Goal: Information Seeking & Learning: Learn about a topic

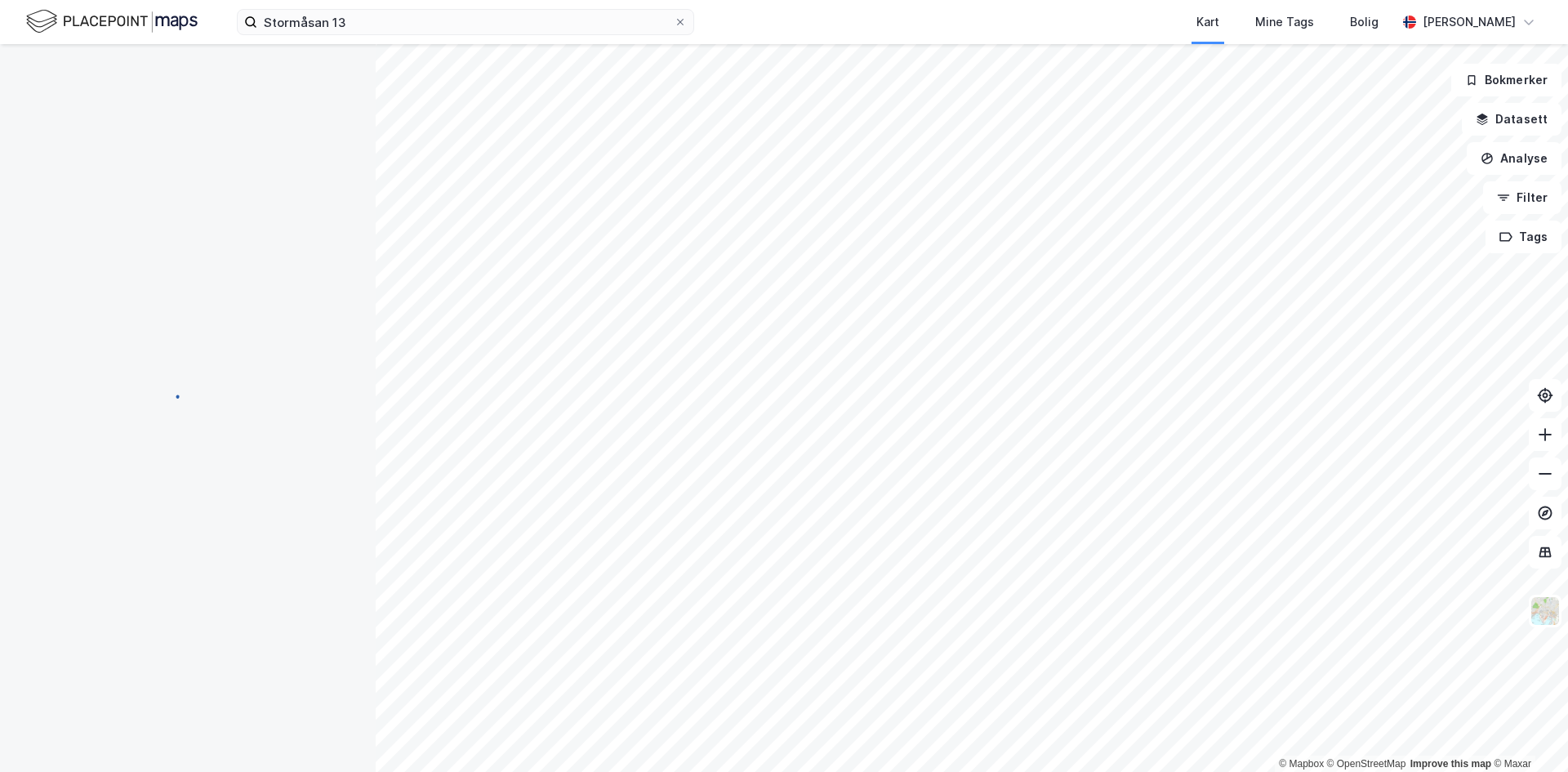
scroll to position [36, 0]
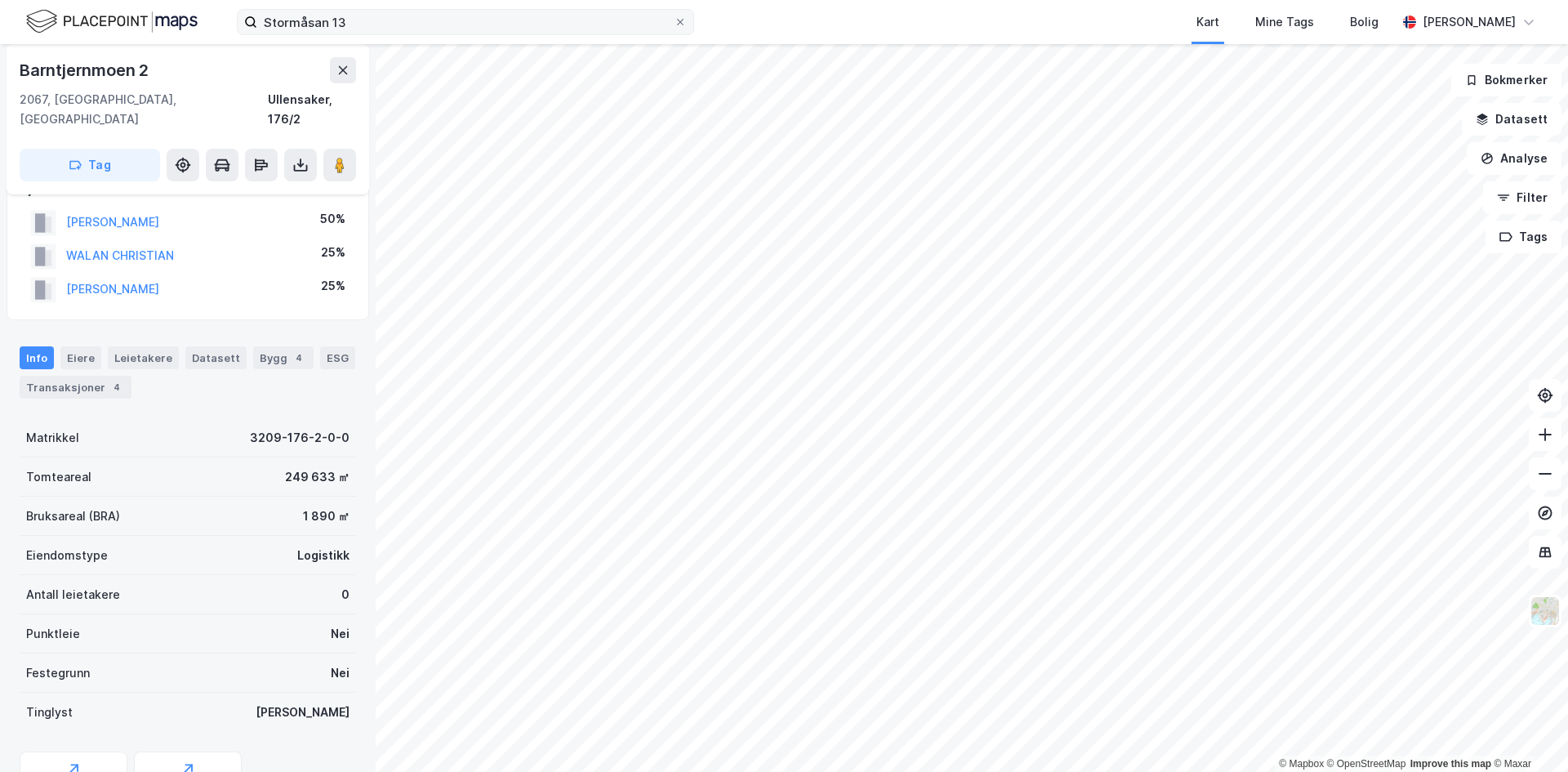
scroll to position [34, 0]
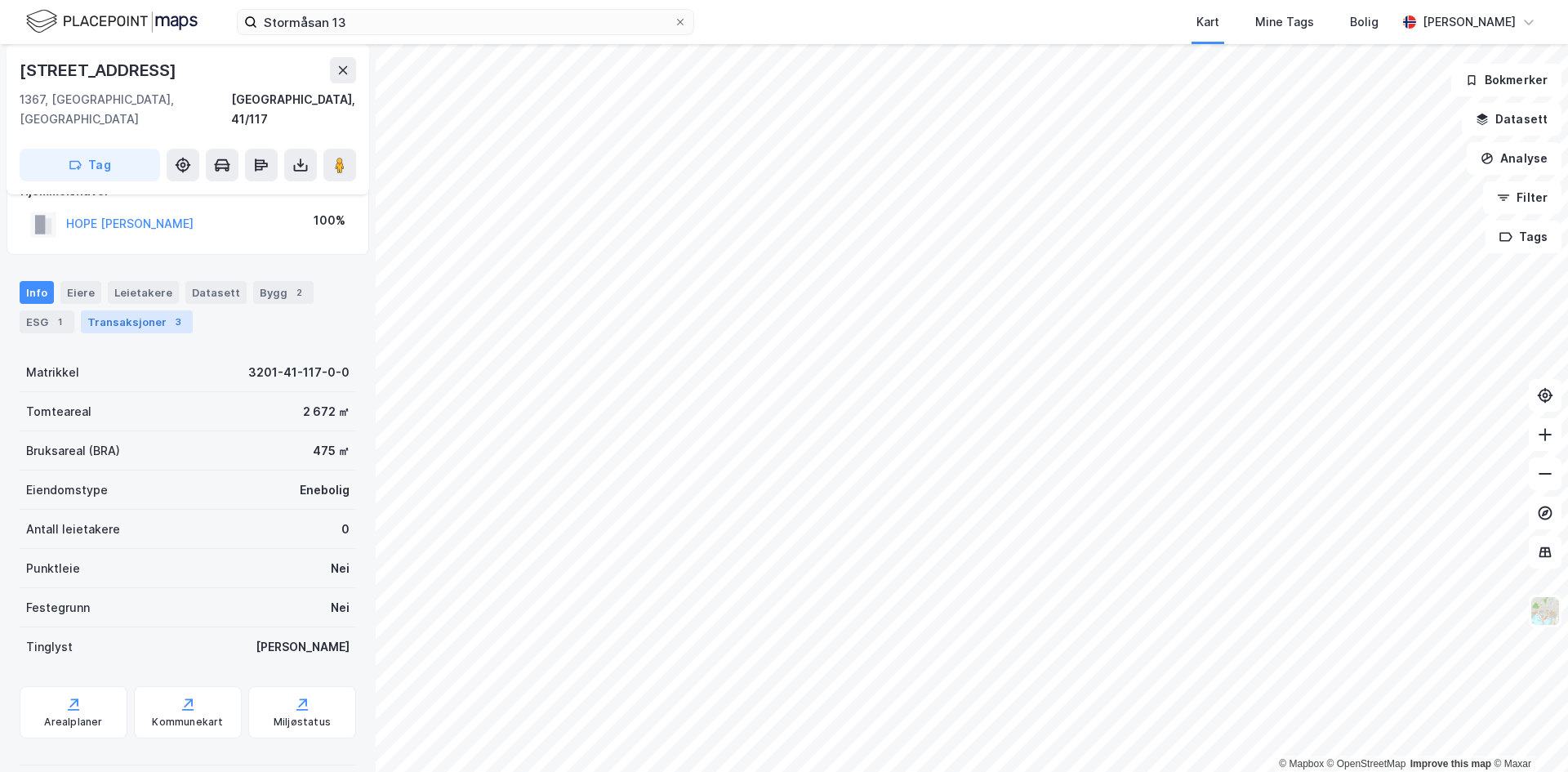
click at [136, 311] on div "Transaksjoner 3" at bounding box center [137, 322] width 112 height 23
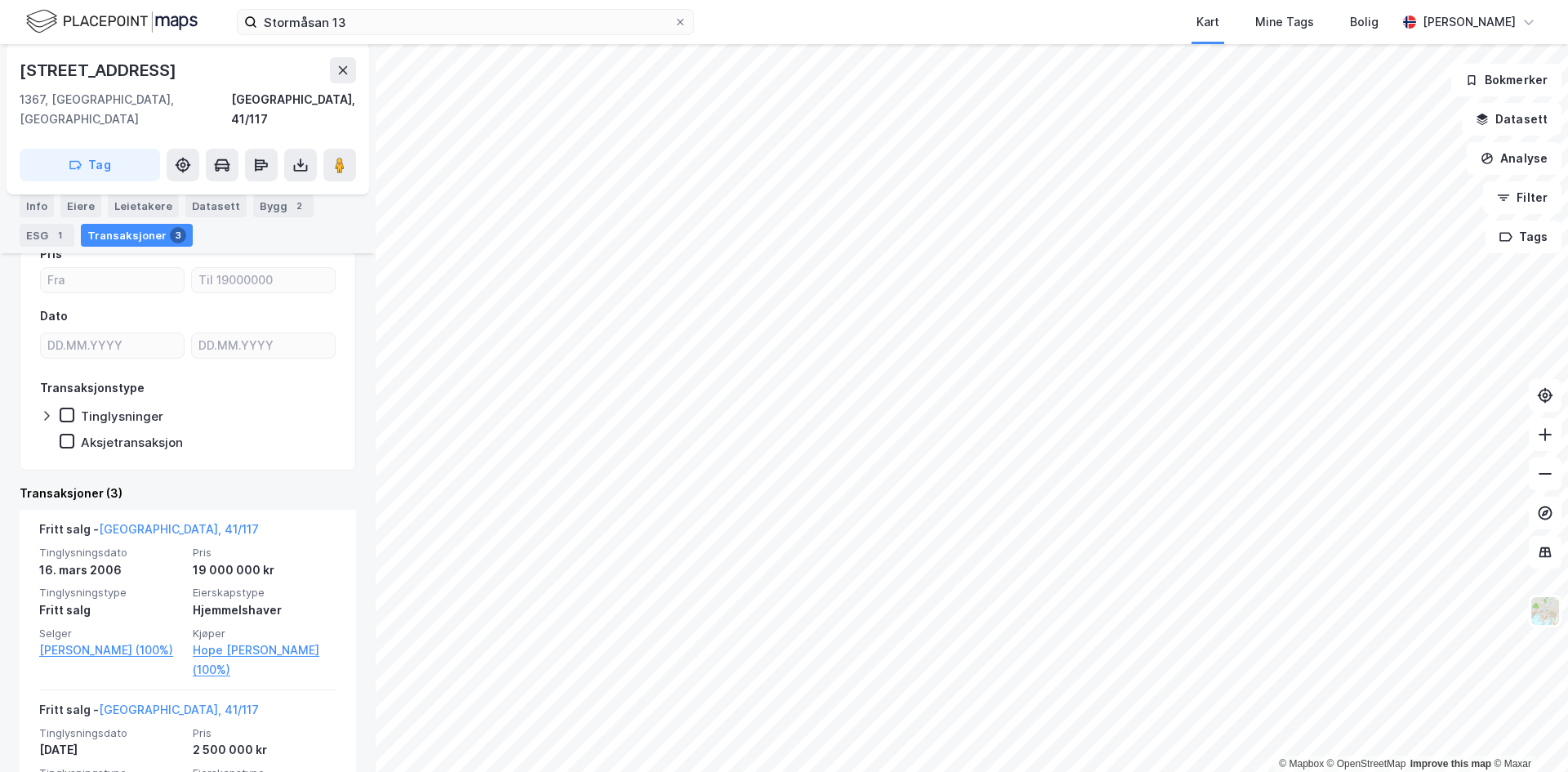
scroll to position [163, 0]
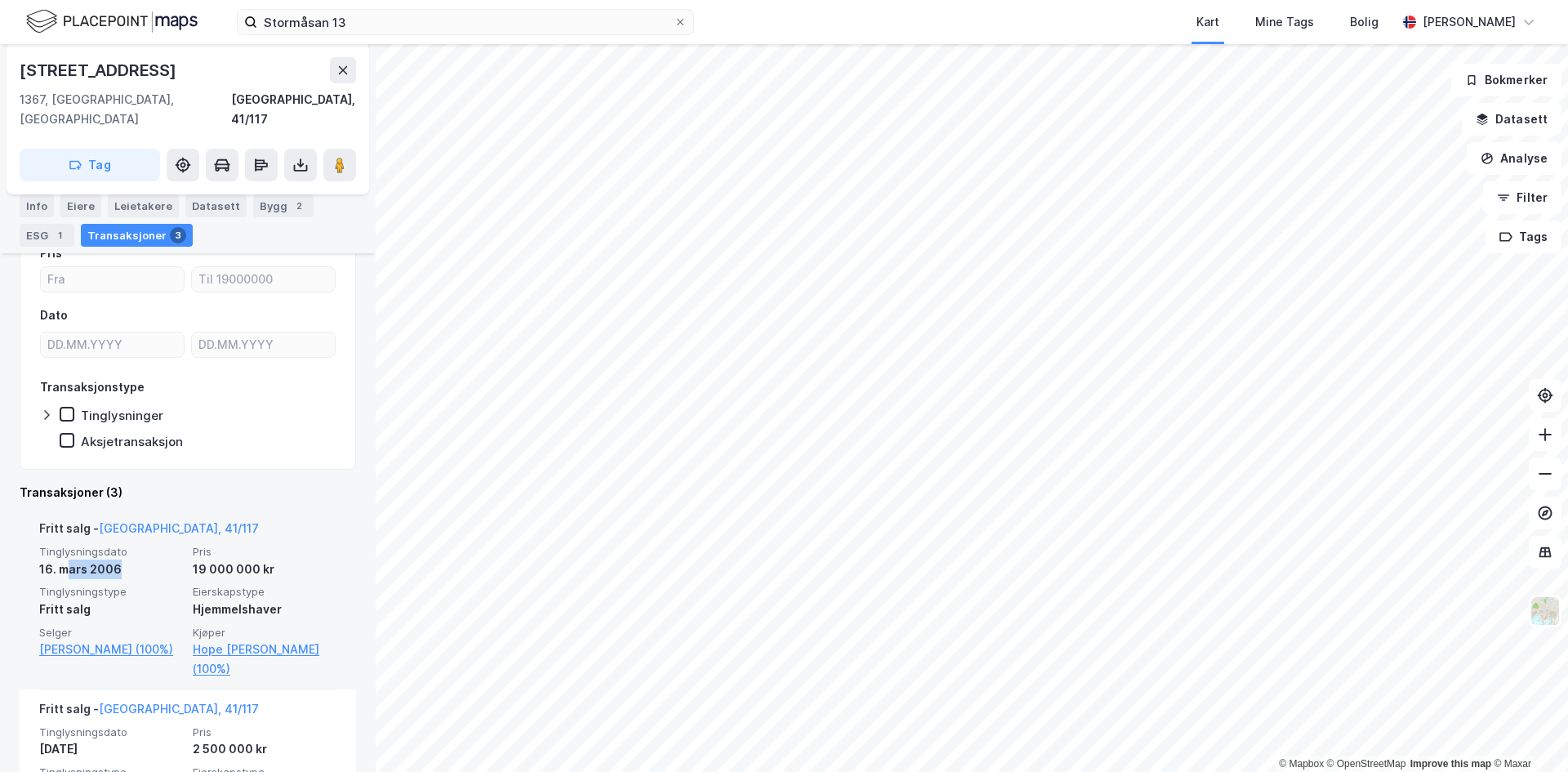
drag, startPoint x: 121, startPoint y: 551, endPoint x: 66, endPoint y: 550, distance: 55.0
click at [66, 560] on div "16. mars 2006" at bounding box center [112, 569] width 144 height 19
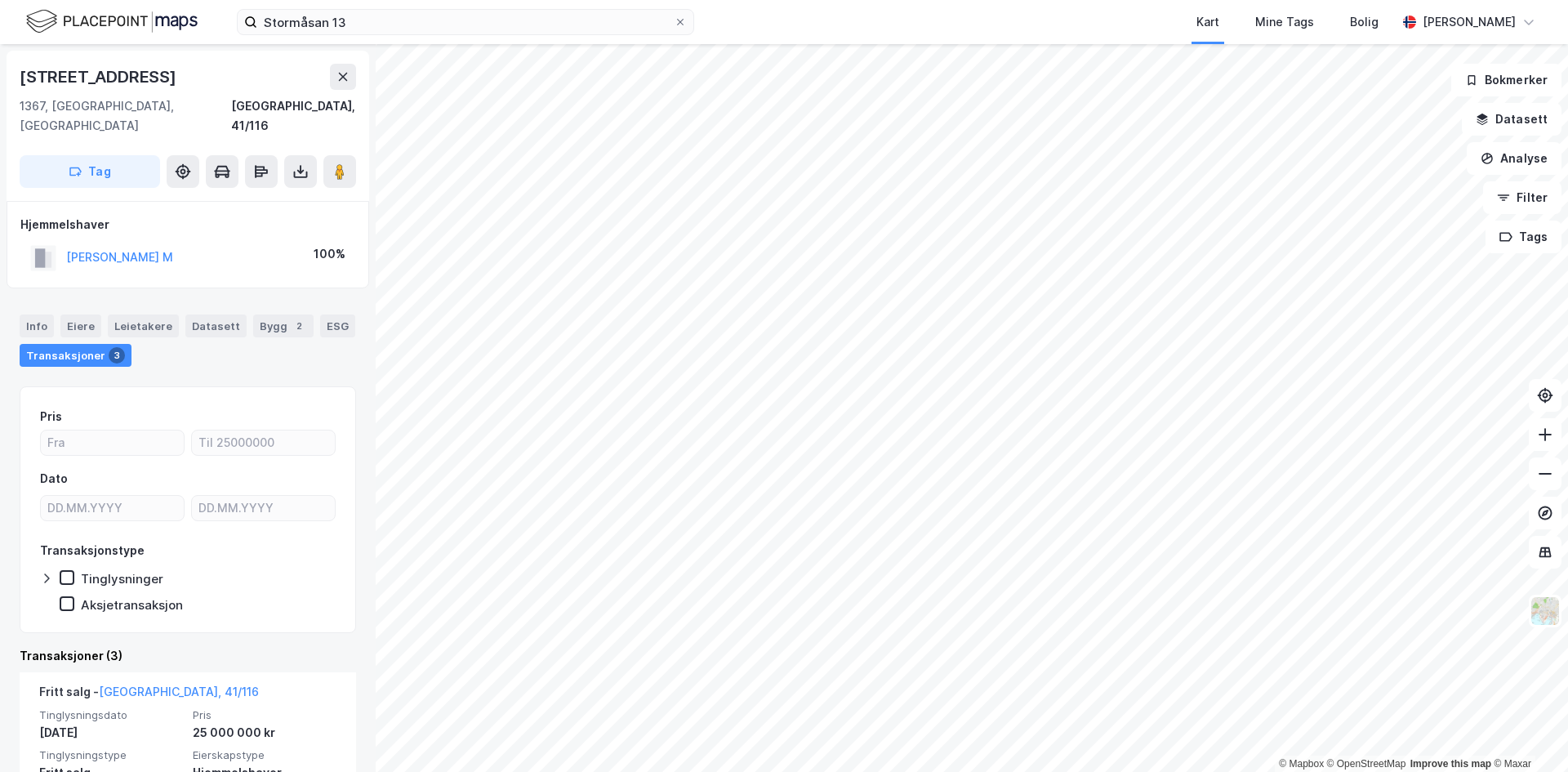
scroll to position [163, 0]
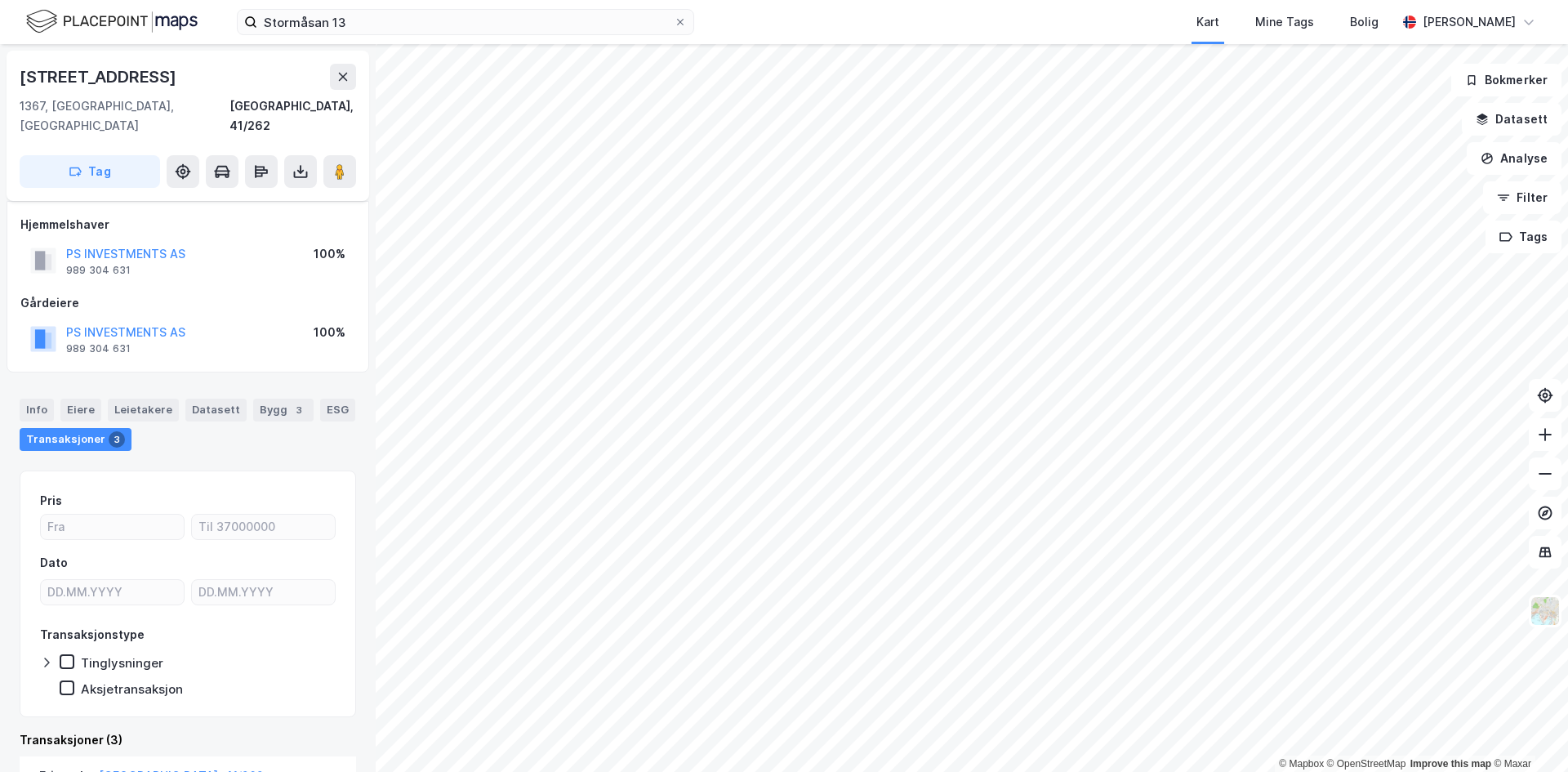
scroll to position [82, 0]
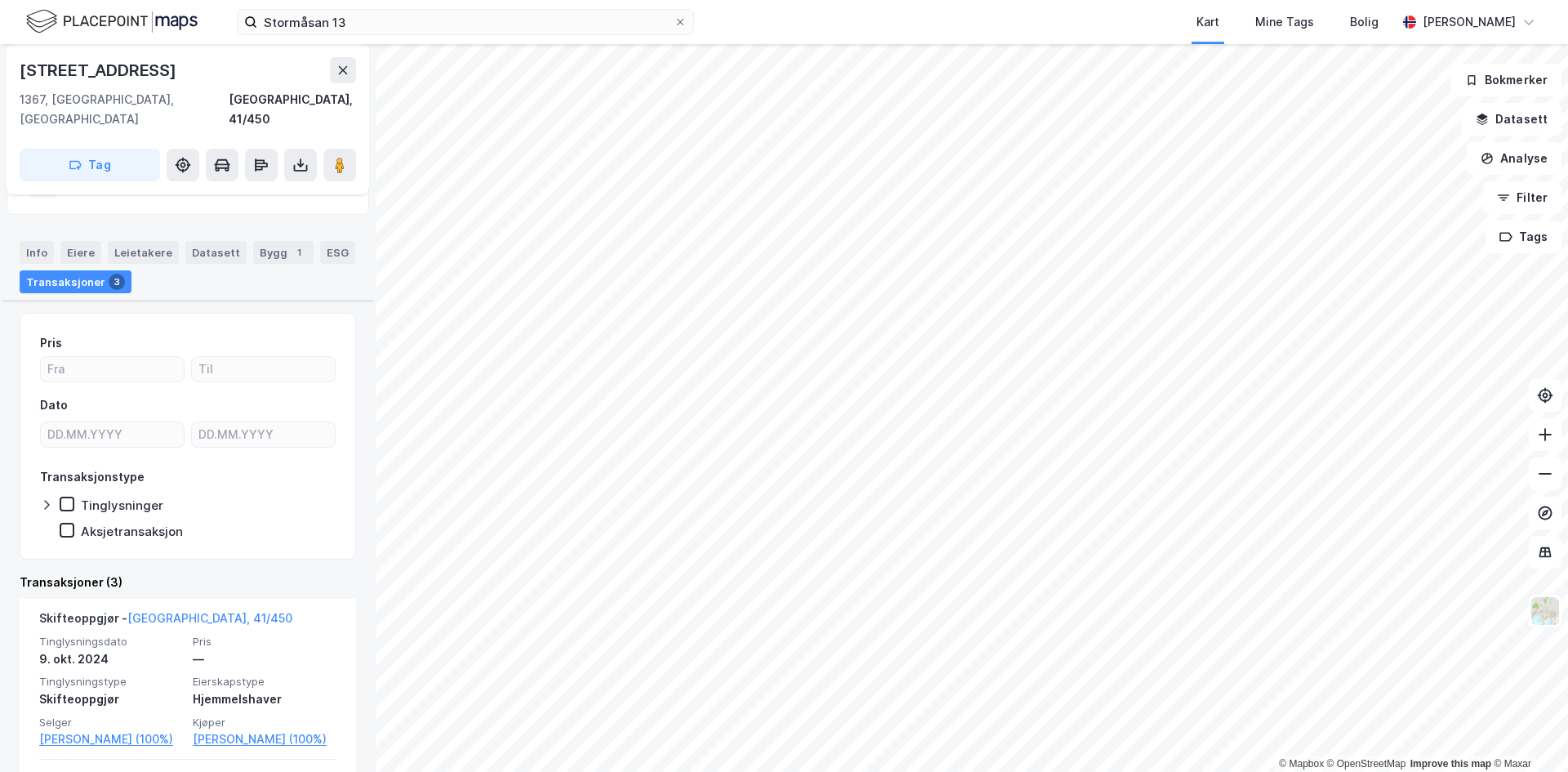
scroll to position [163, 0]
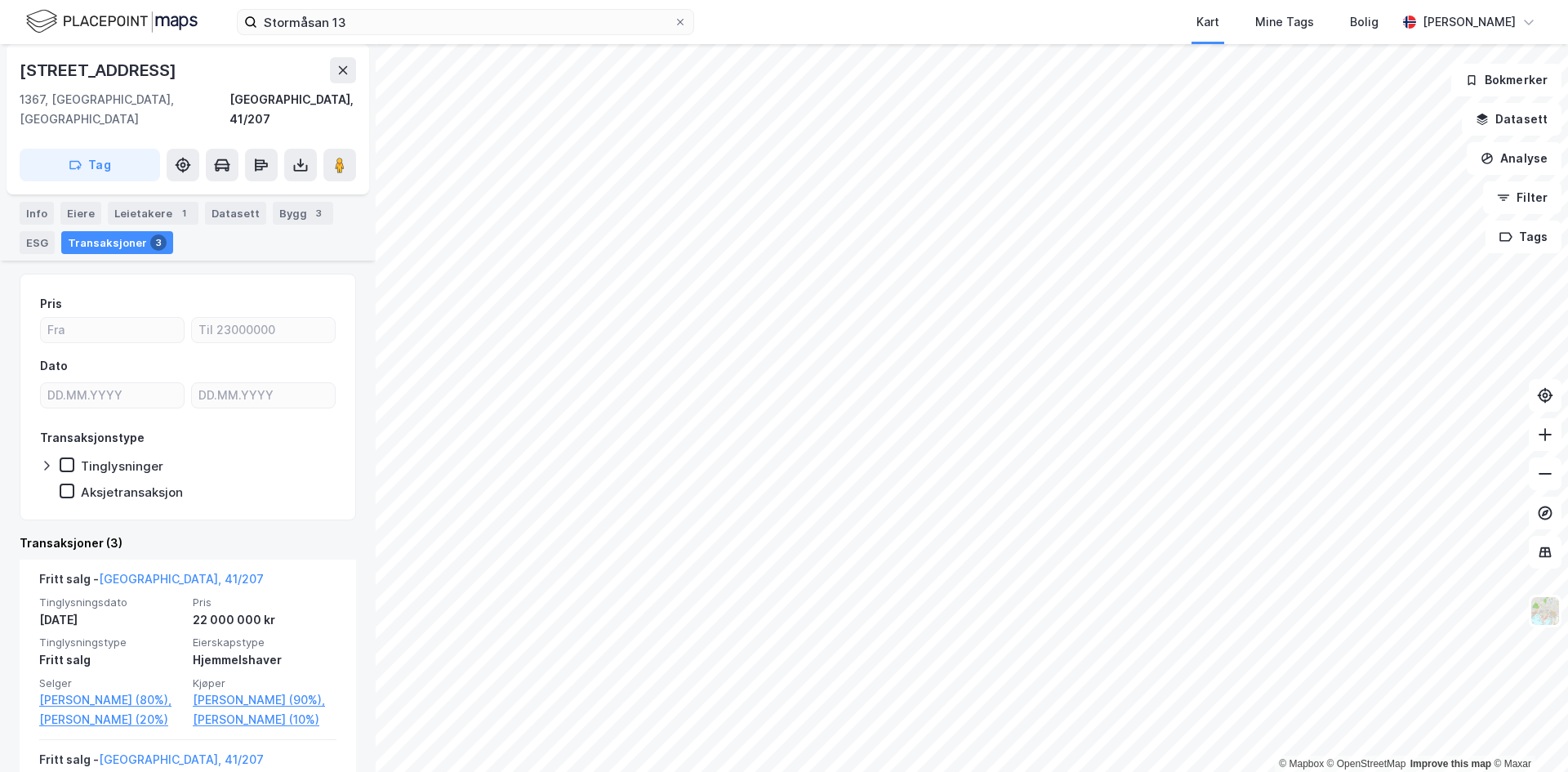
scroll to position [163, 0]
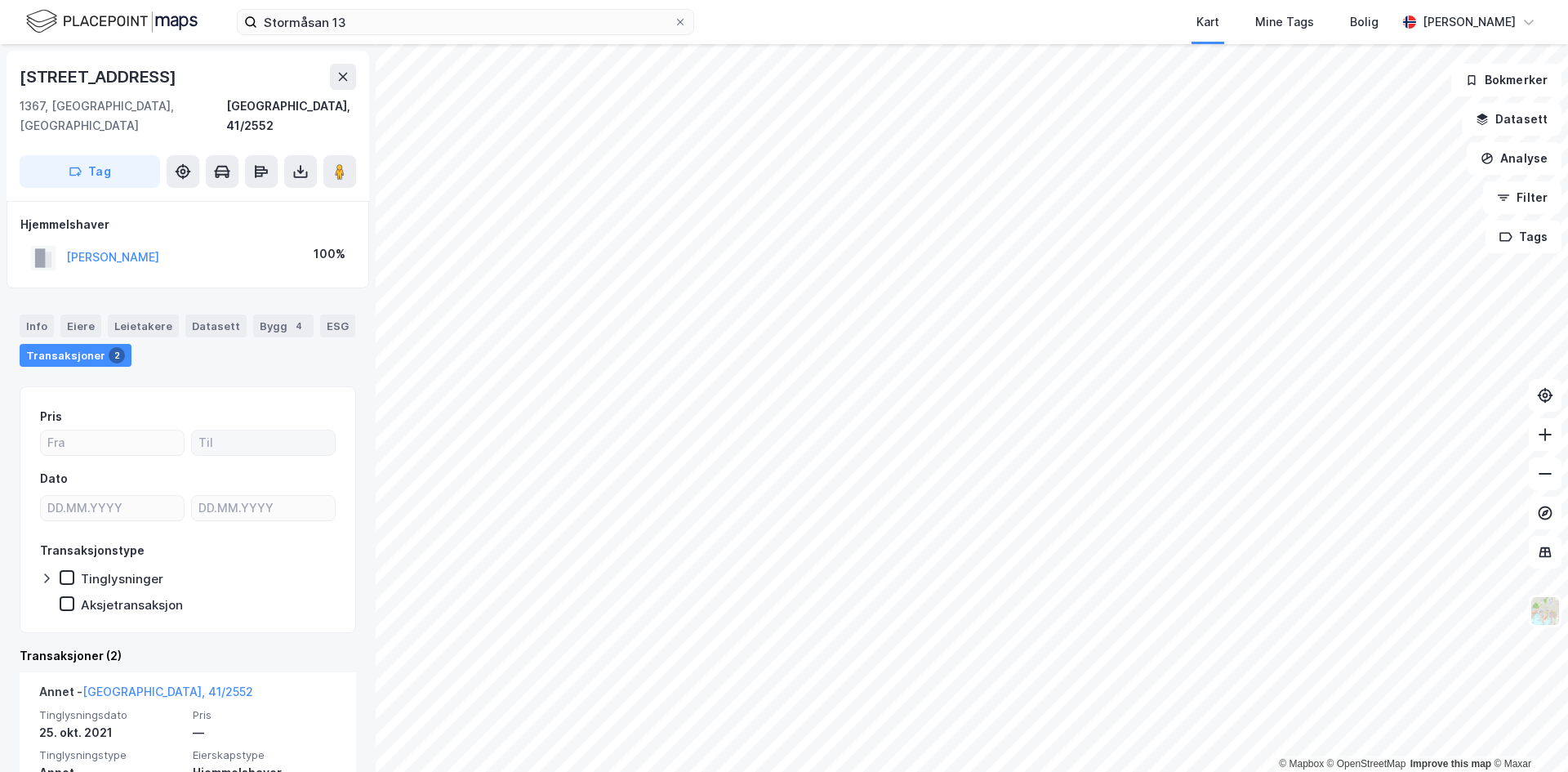
scroll to position [163, 0]
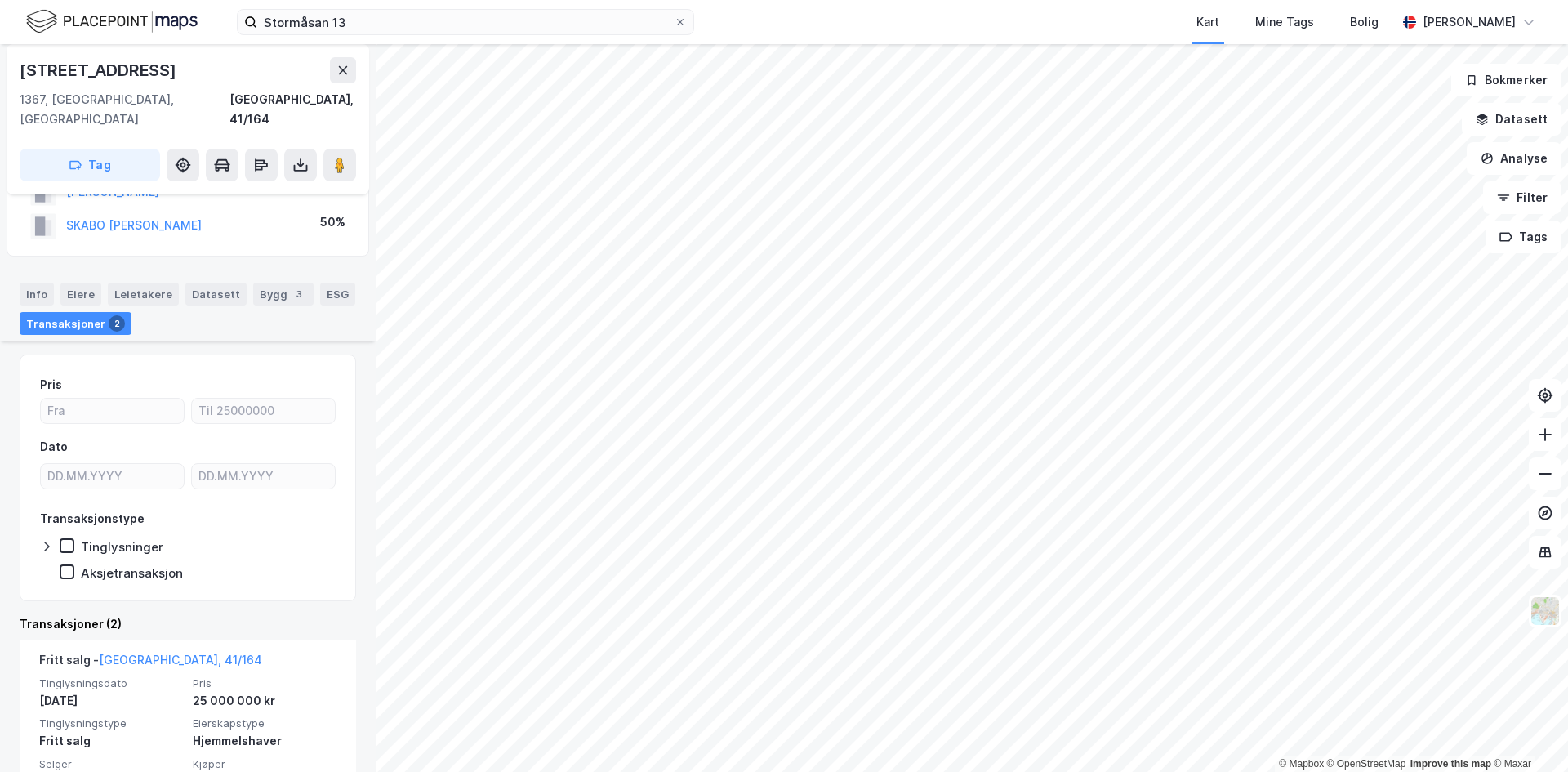
scroll to position [163, 0]
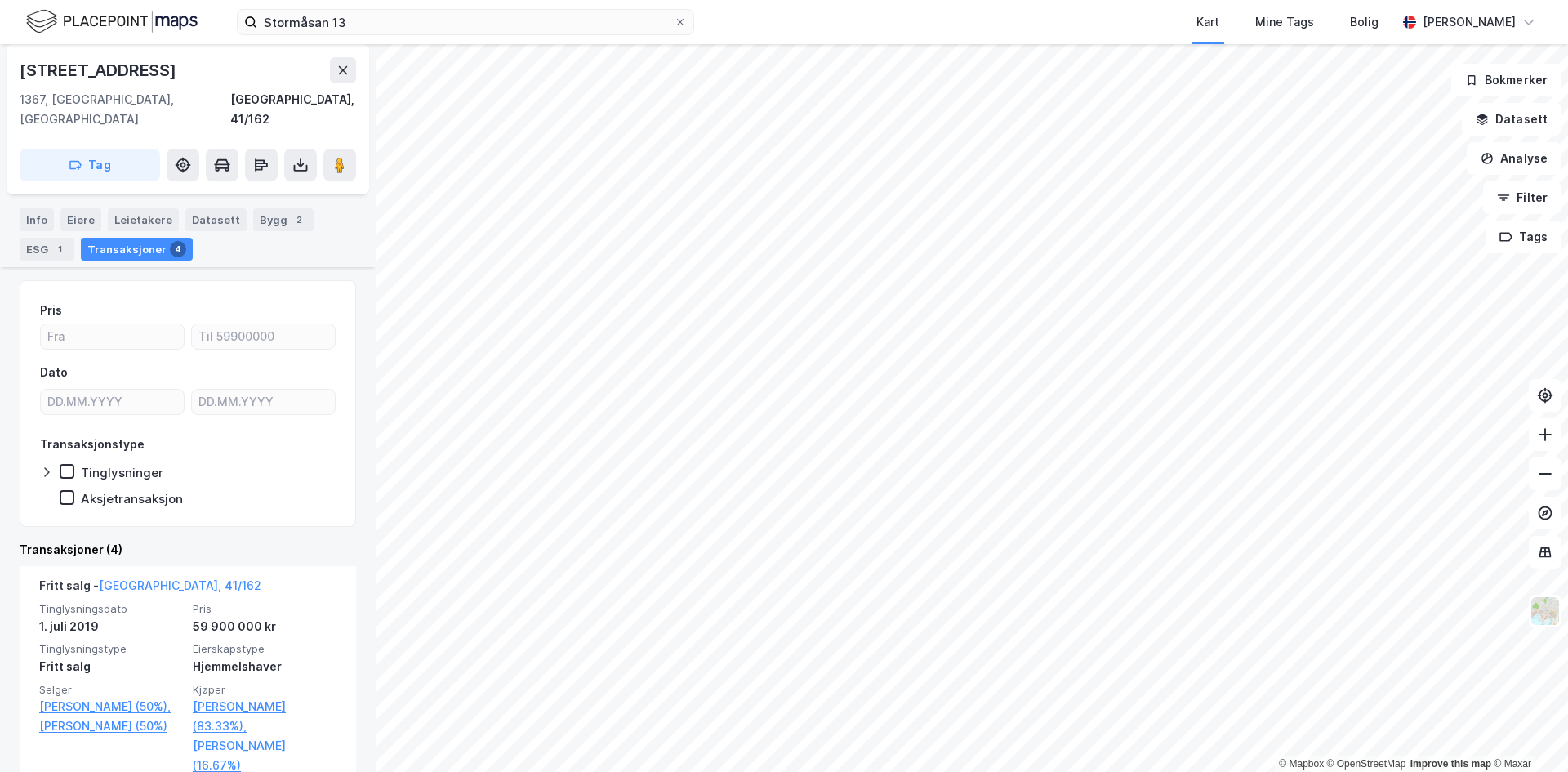
scroll to position [163, 0]
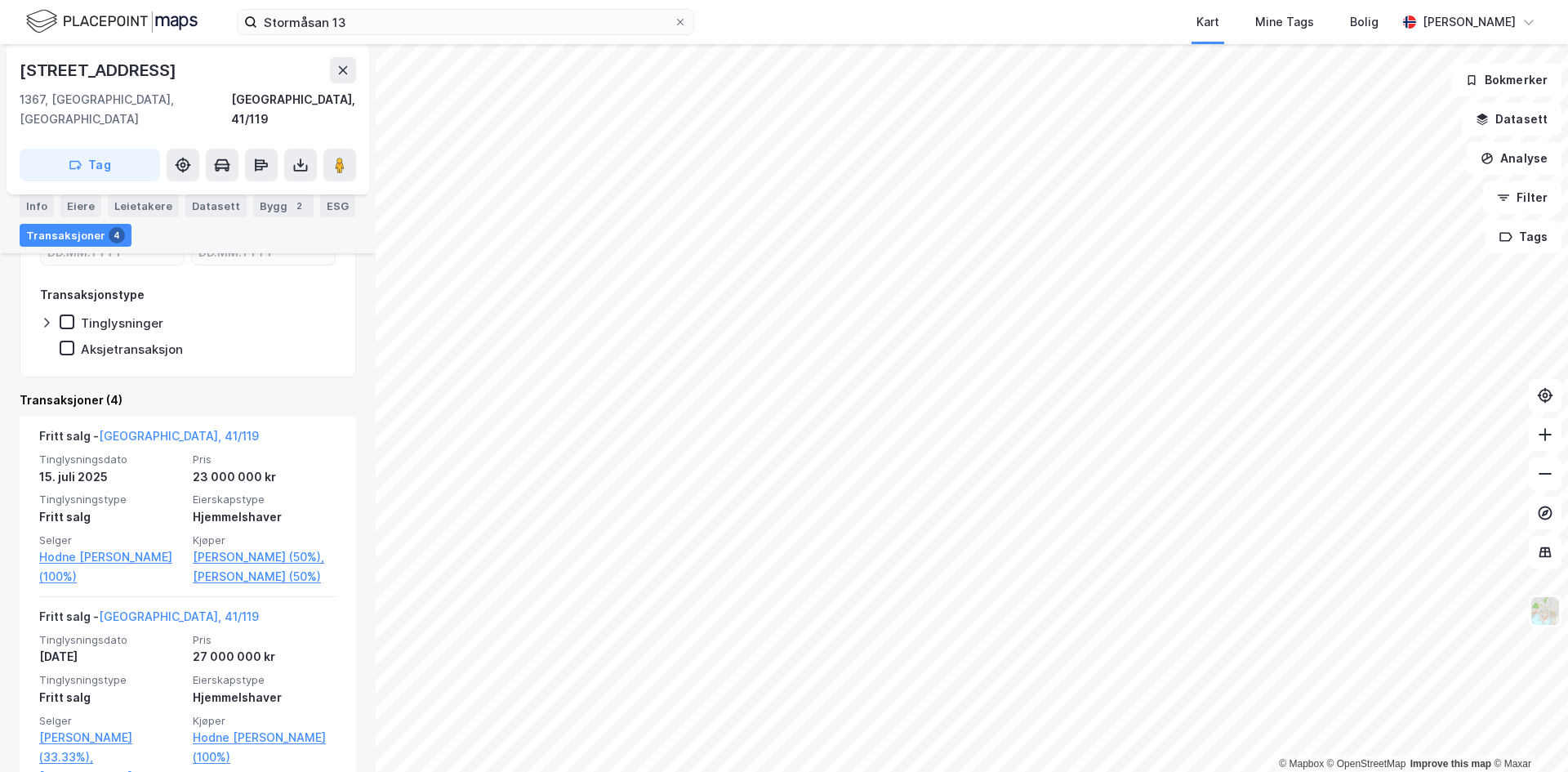
scroll to position [327, 0]
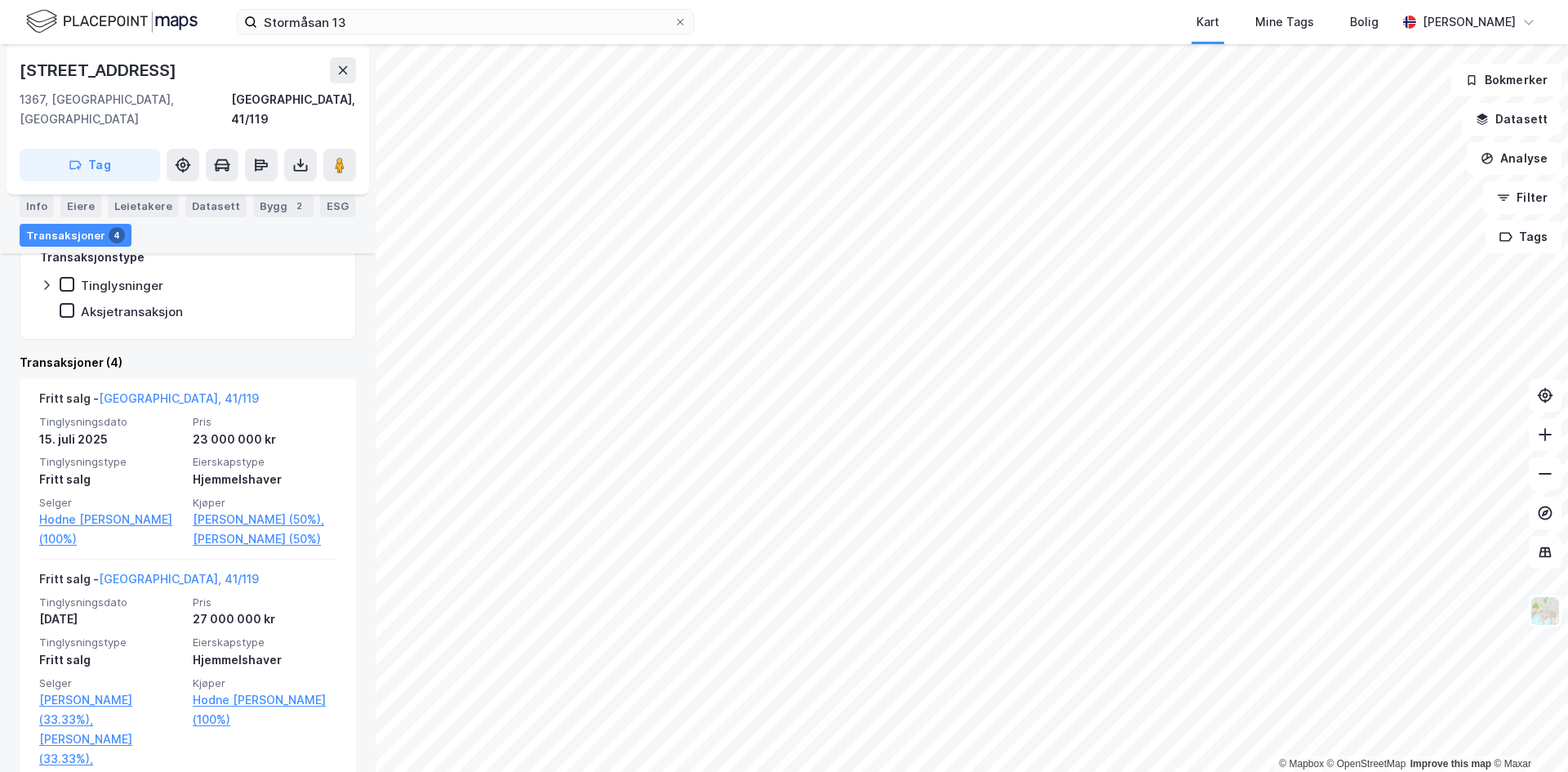
click at [1144, 0] on html "Stormåsan 13 Kart Mine Tags Bolig [PERSON_NAME] © Mapbox © OpenStreetMap Improv…" at bounding box center [784, 386] width 1568 height 772
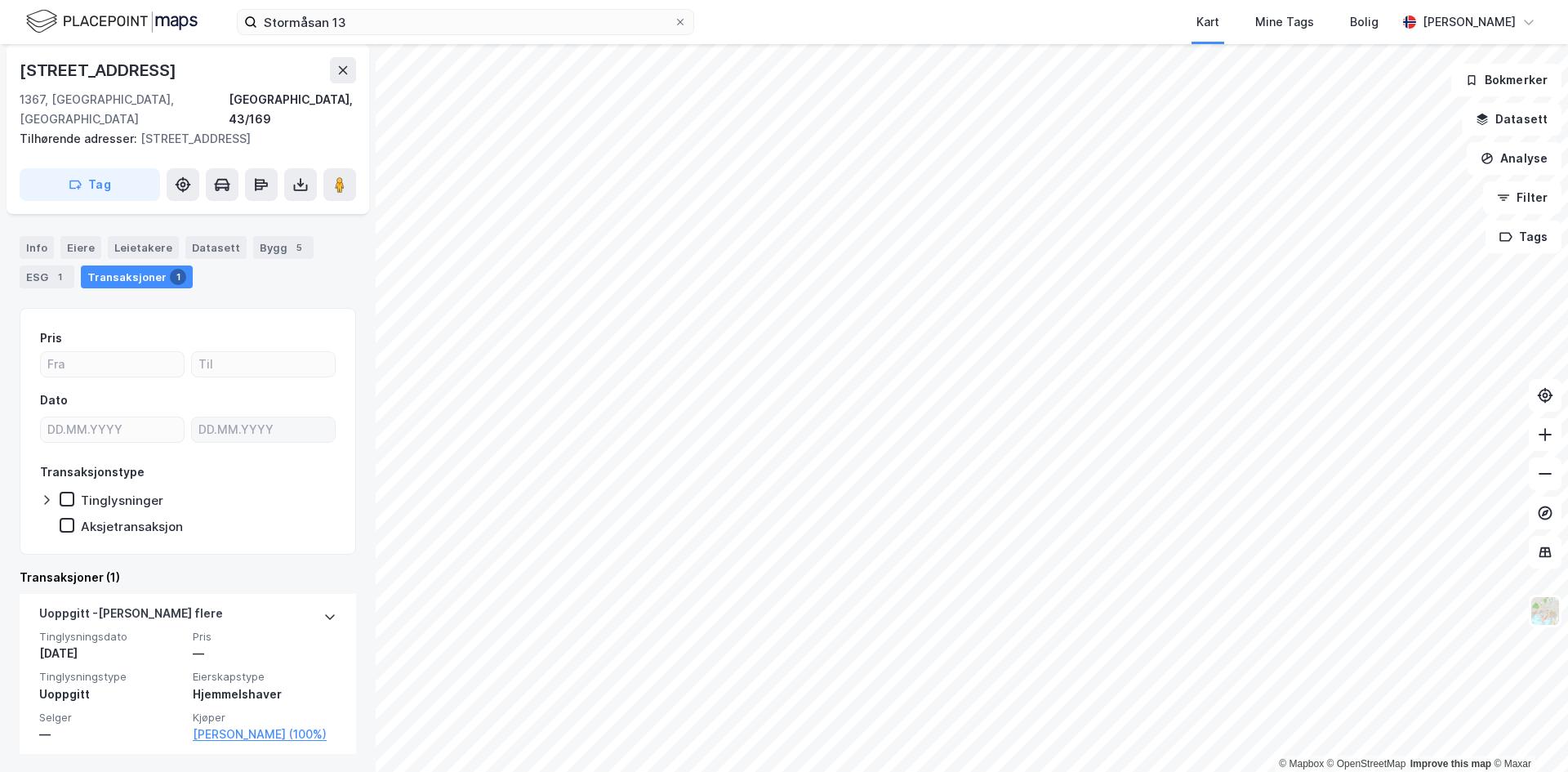
scroll to position [100, 0]
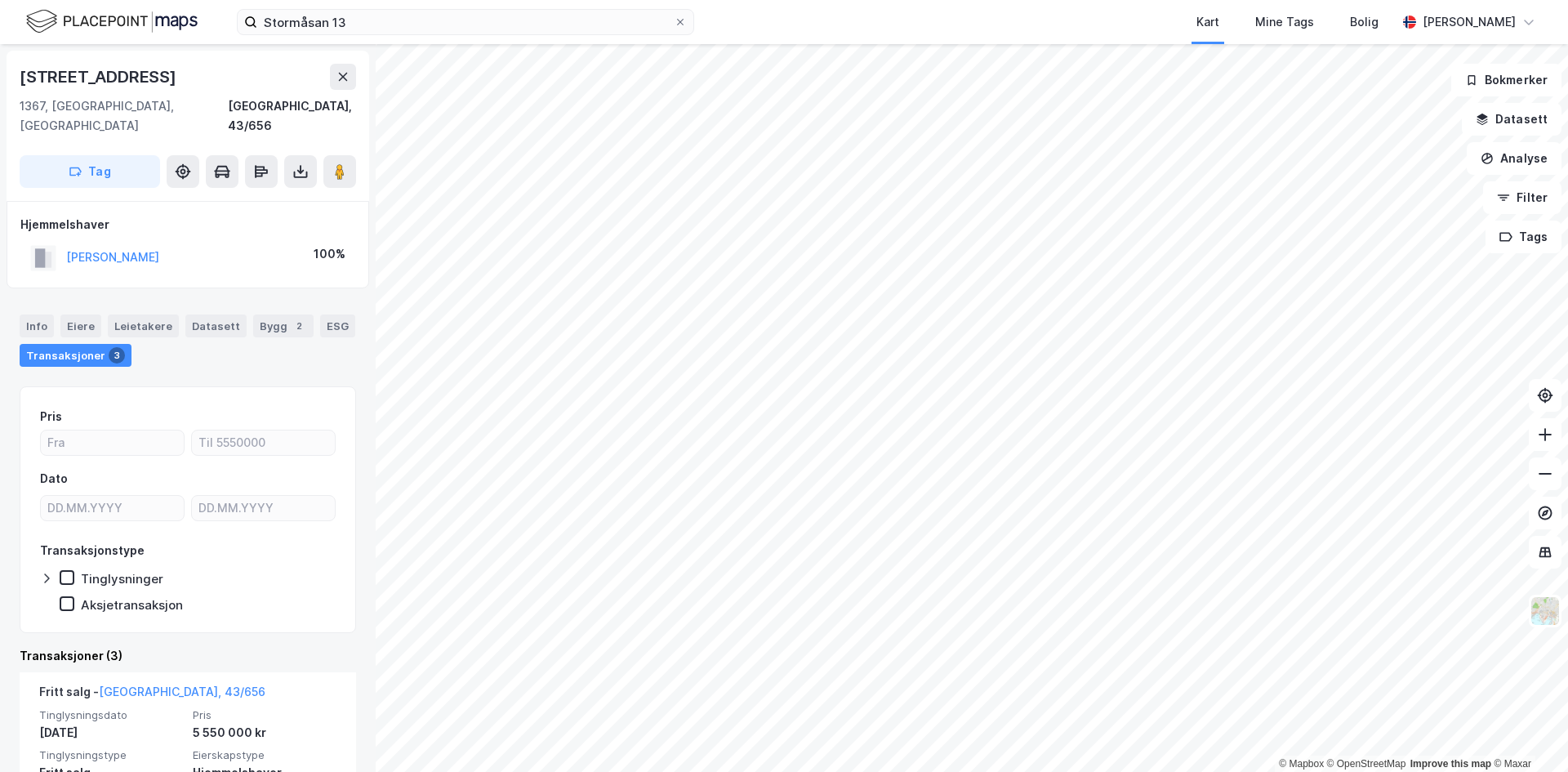
scroll to position [163, 0]
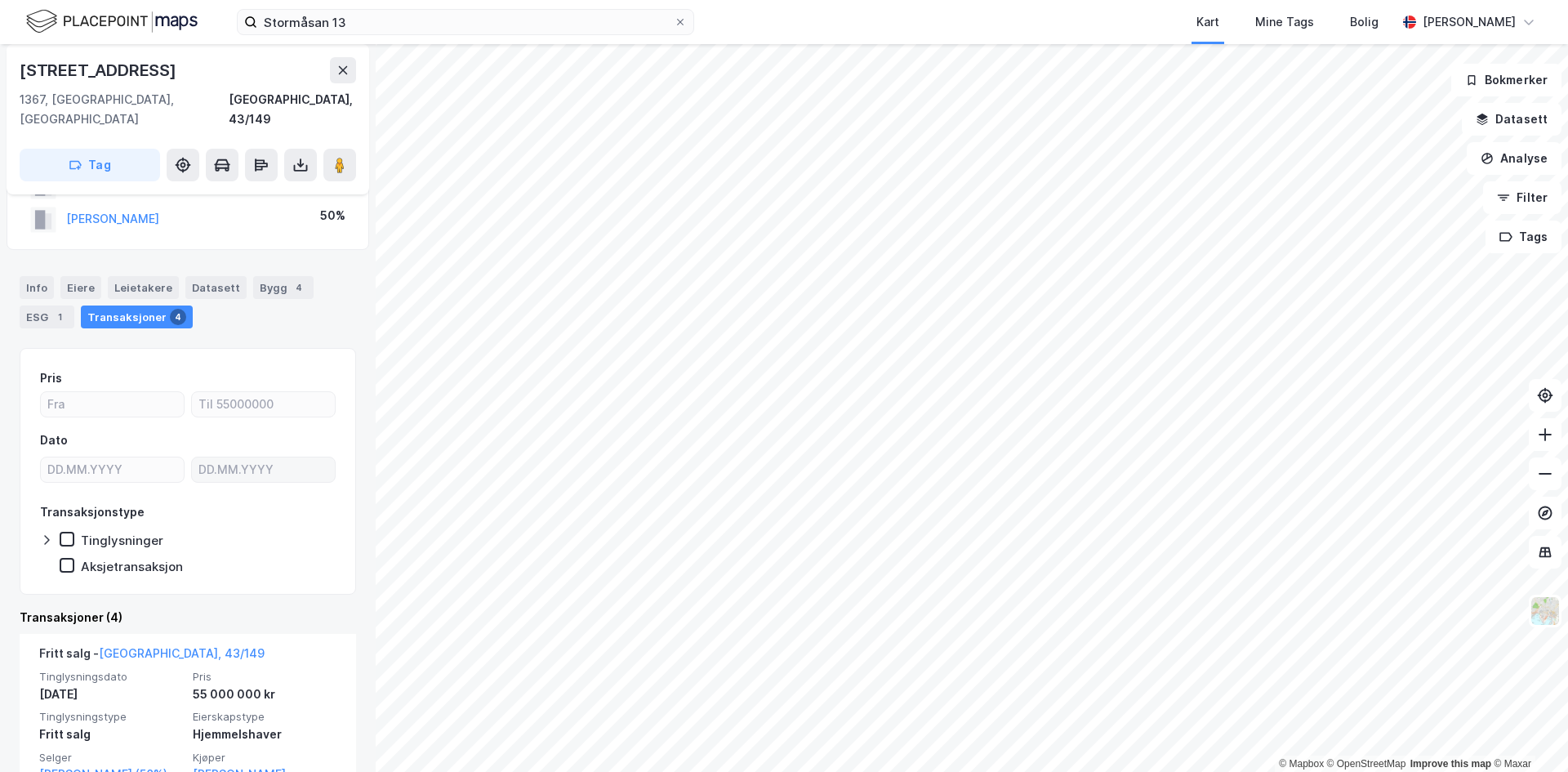
scroll to position [163, 0]
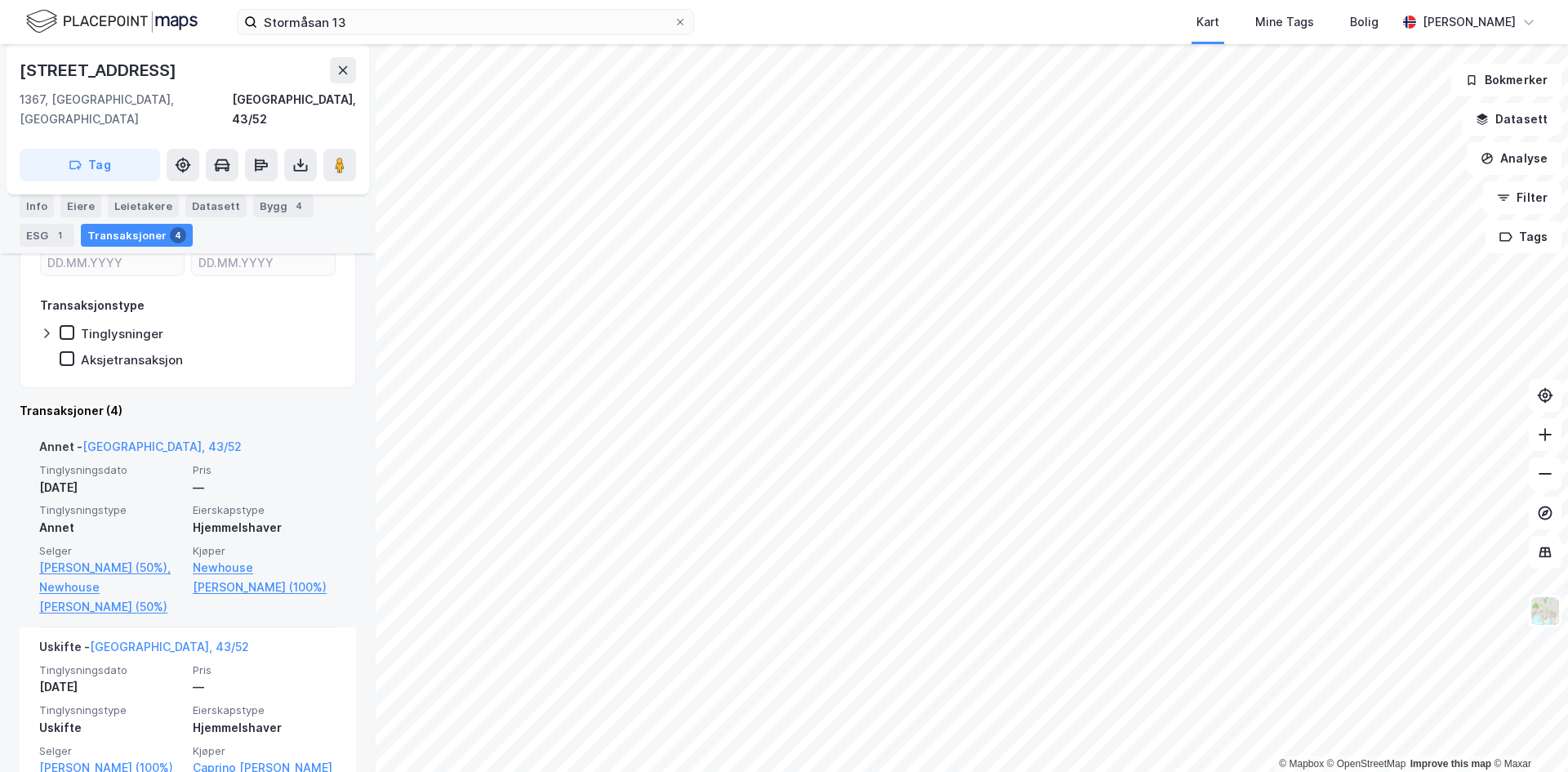
scroll to position [327, 0]
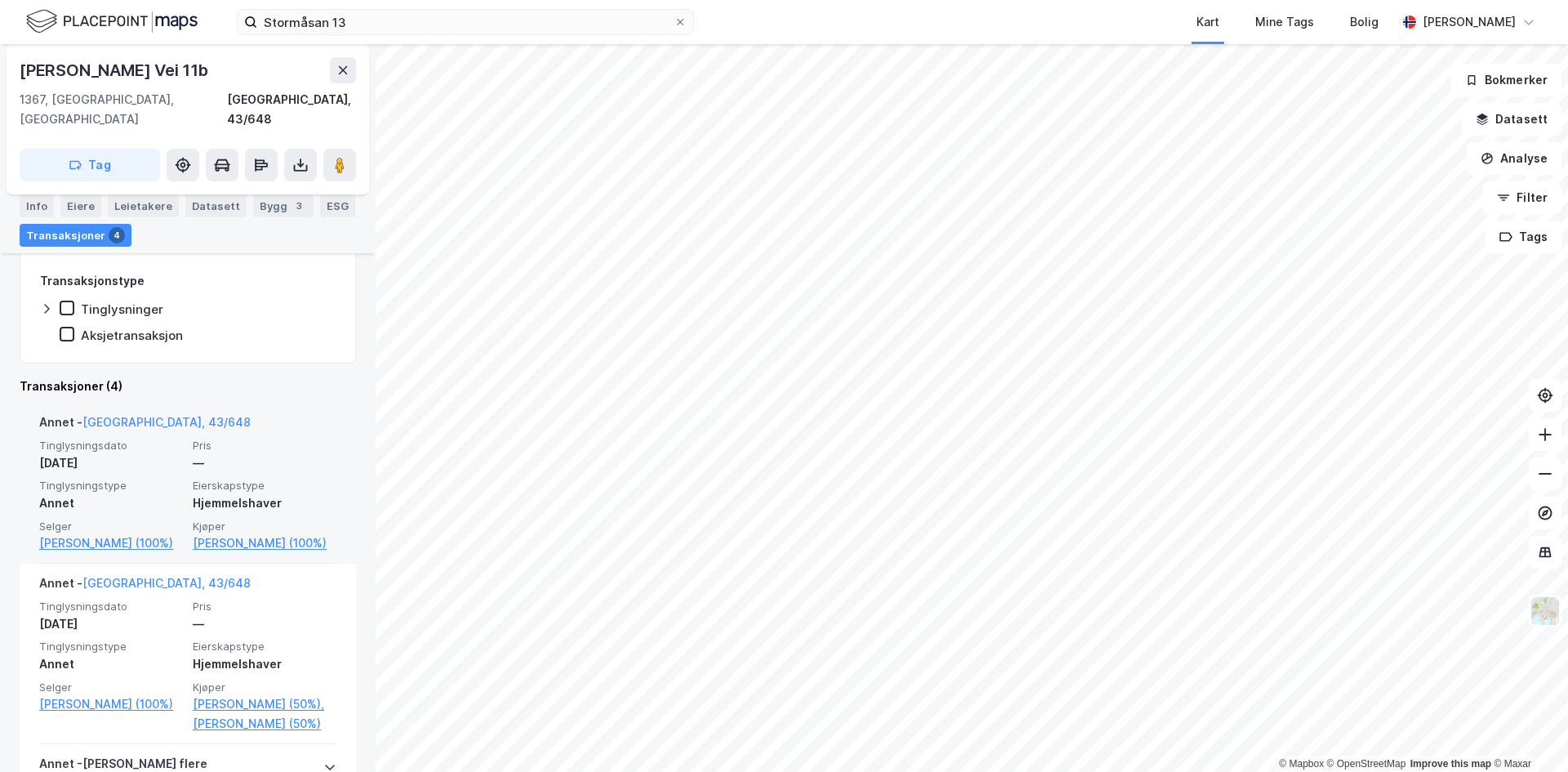
scroll to position [327, 0]
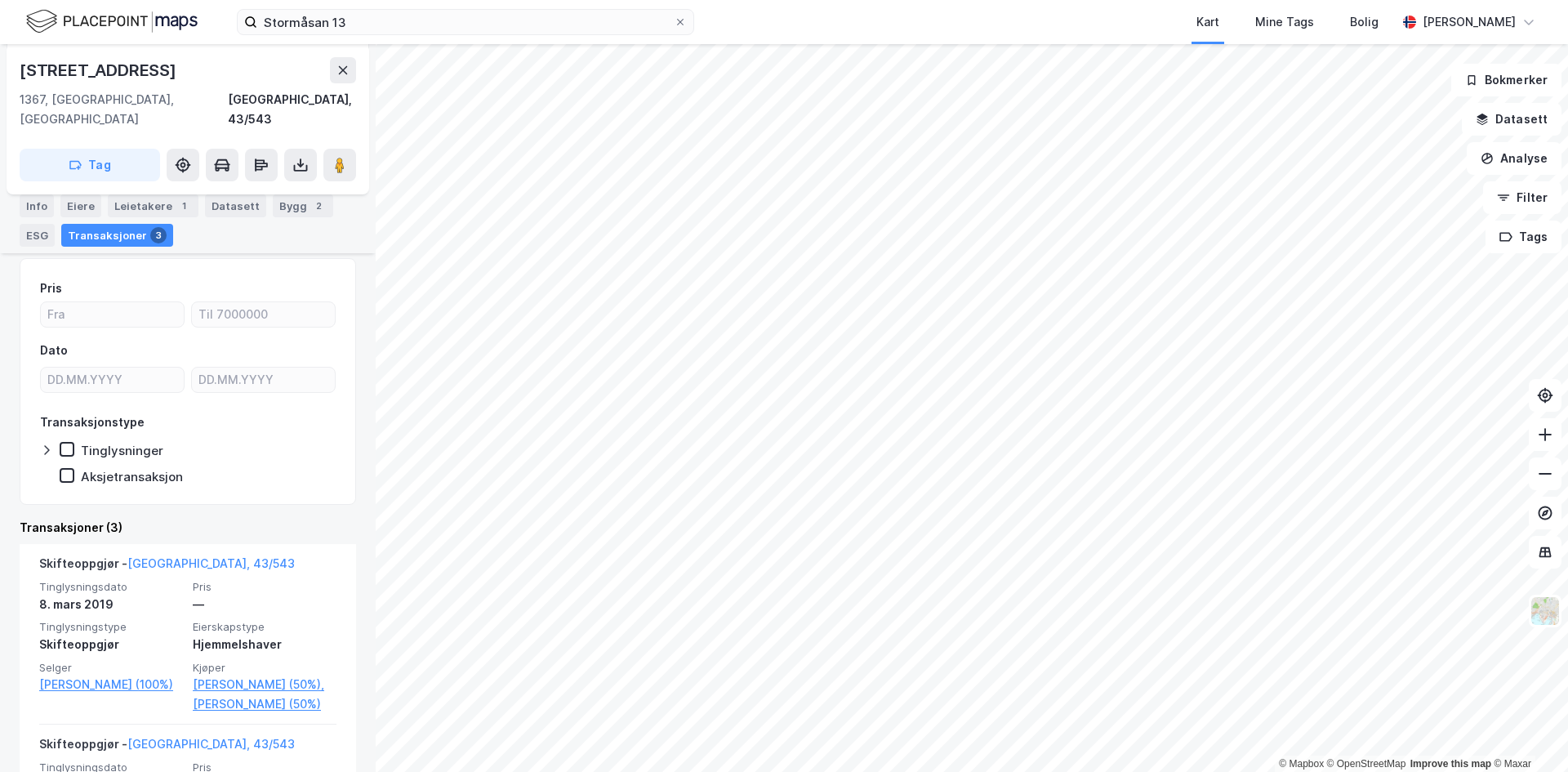
scroll to position [163, 0]
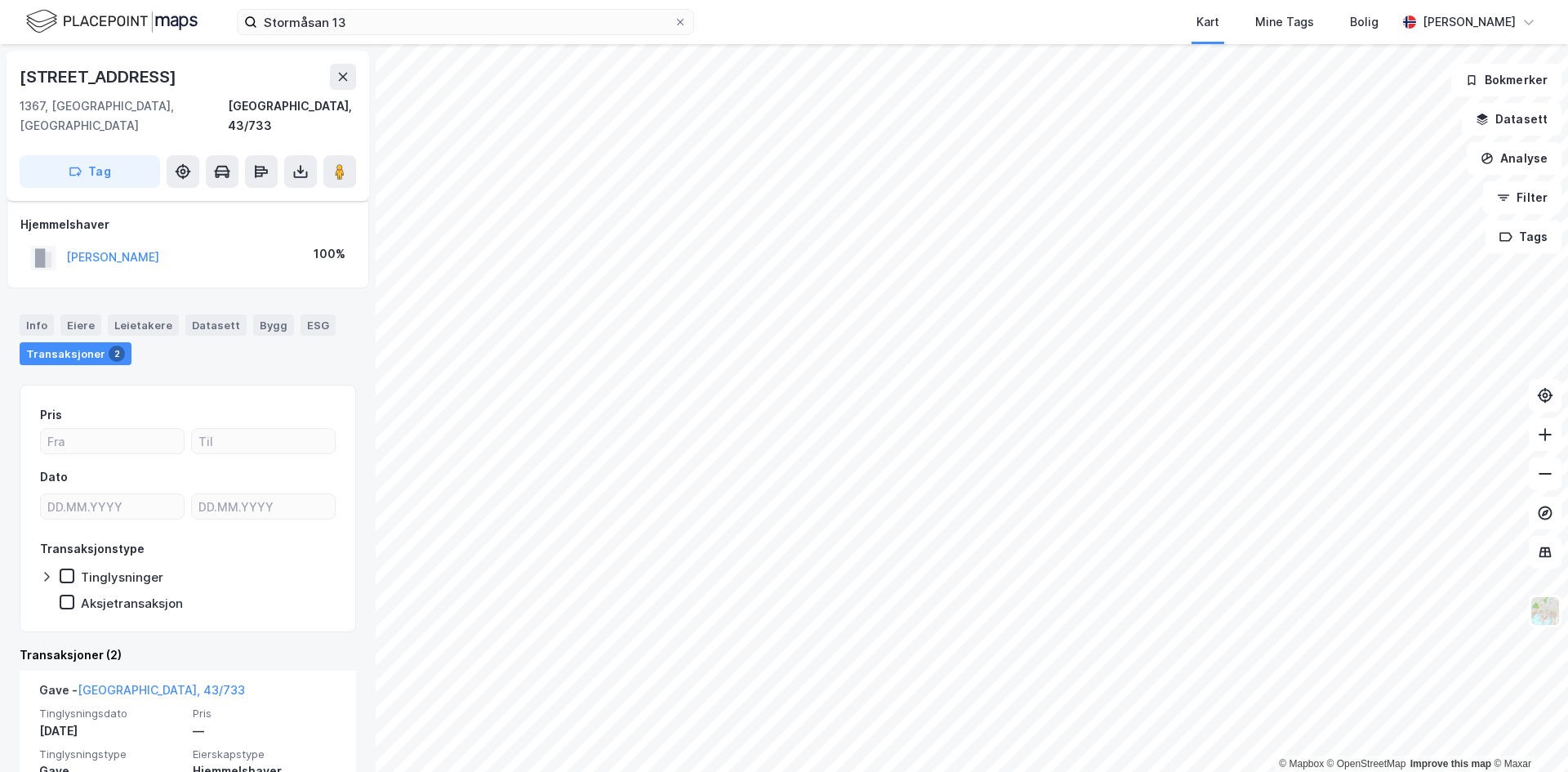
scroll to position [82, 0]
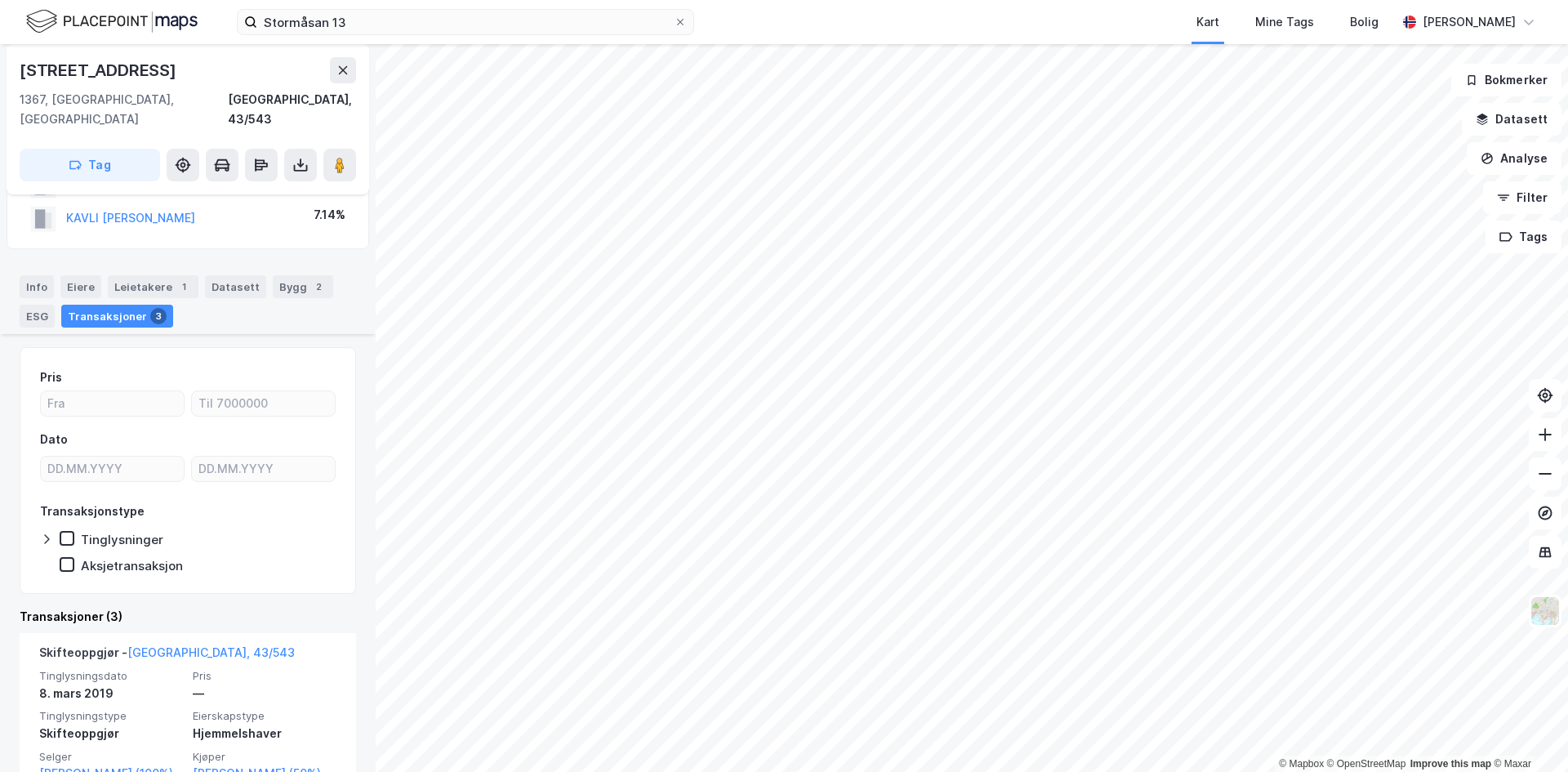
scroll to position [163, 0]
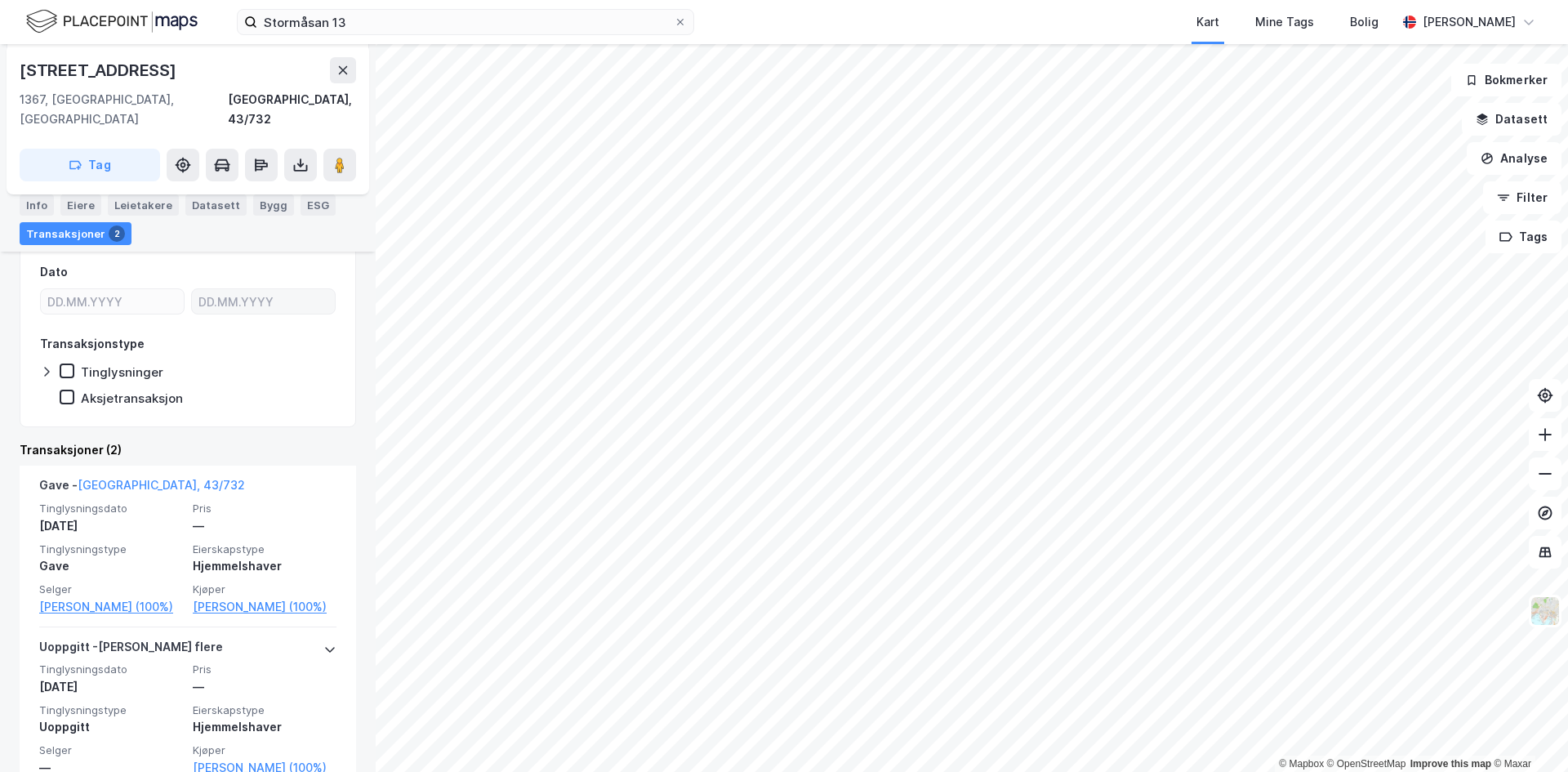
scroll to position [245, 0]
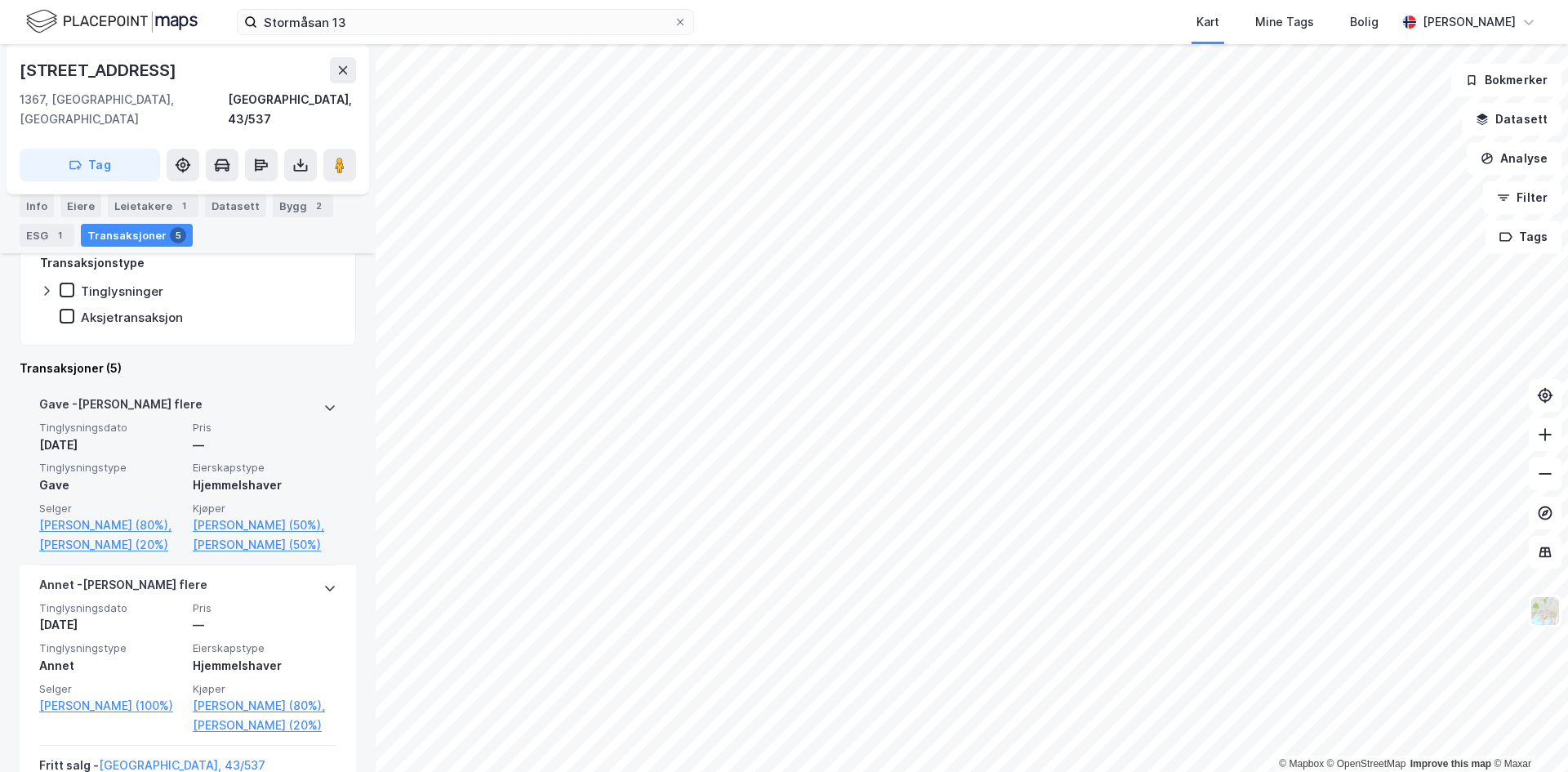
scroll to position [327, 0]
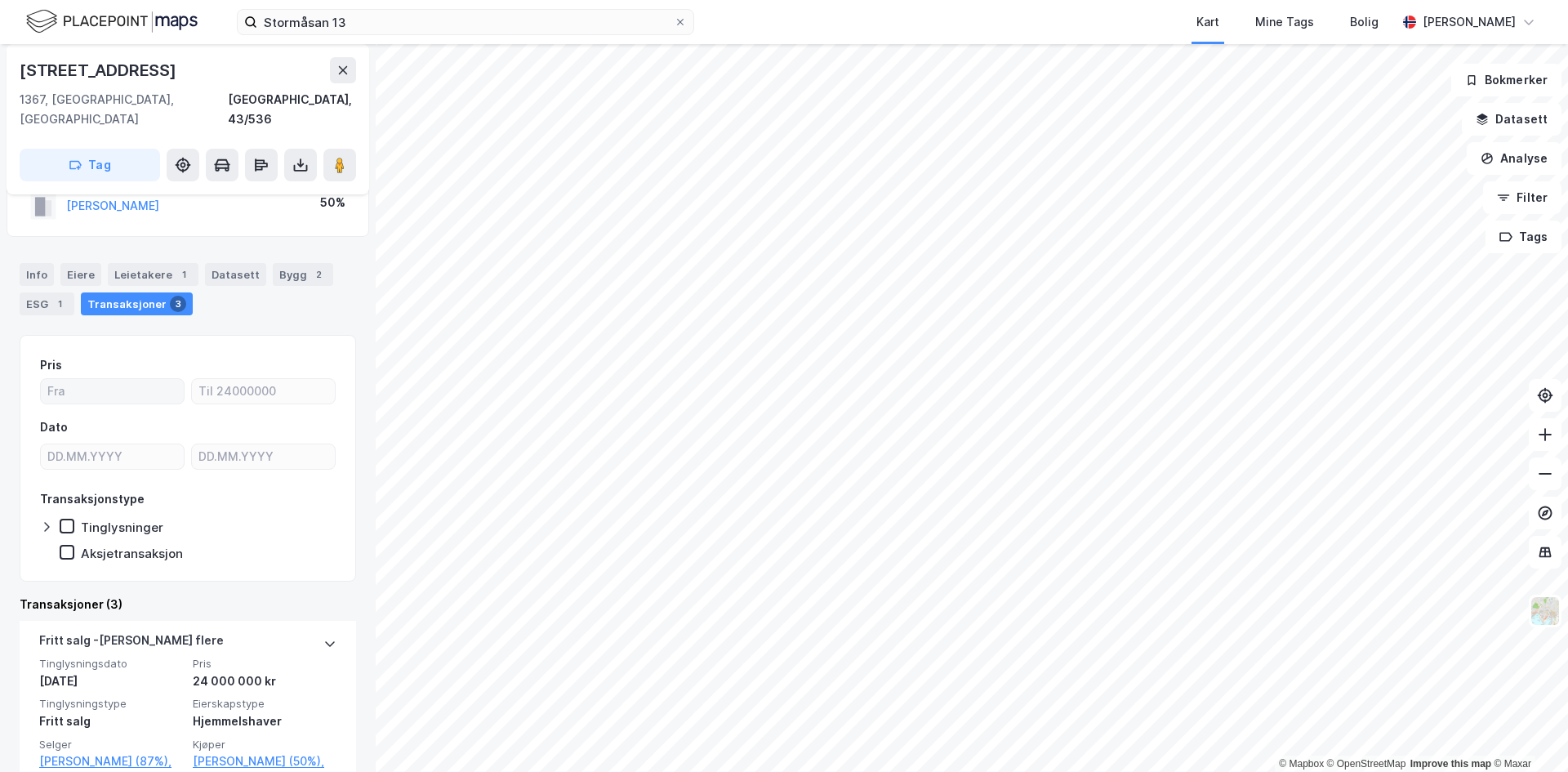
scroll to position [163, 0]
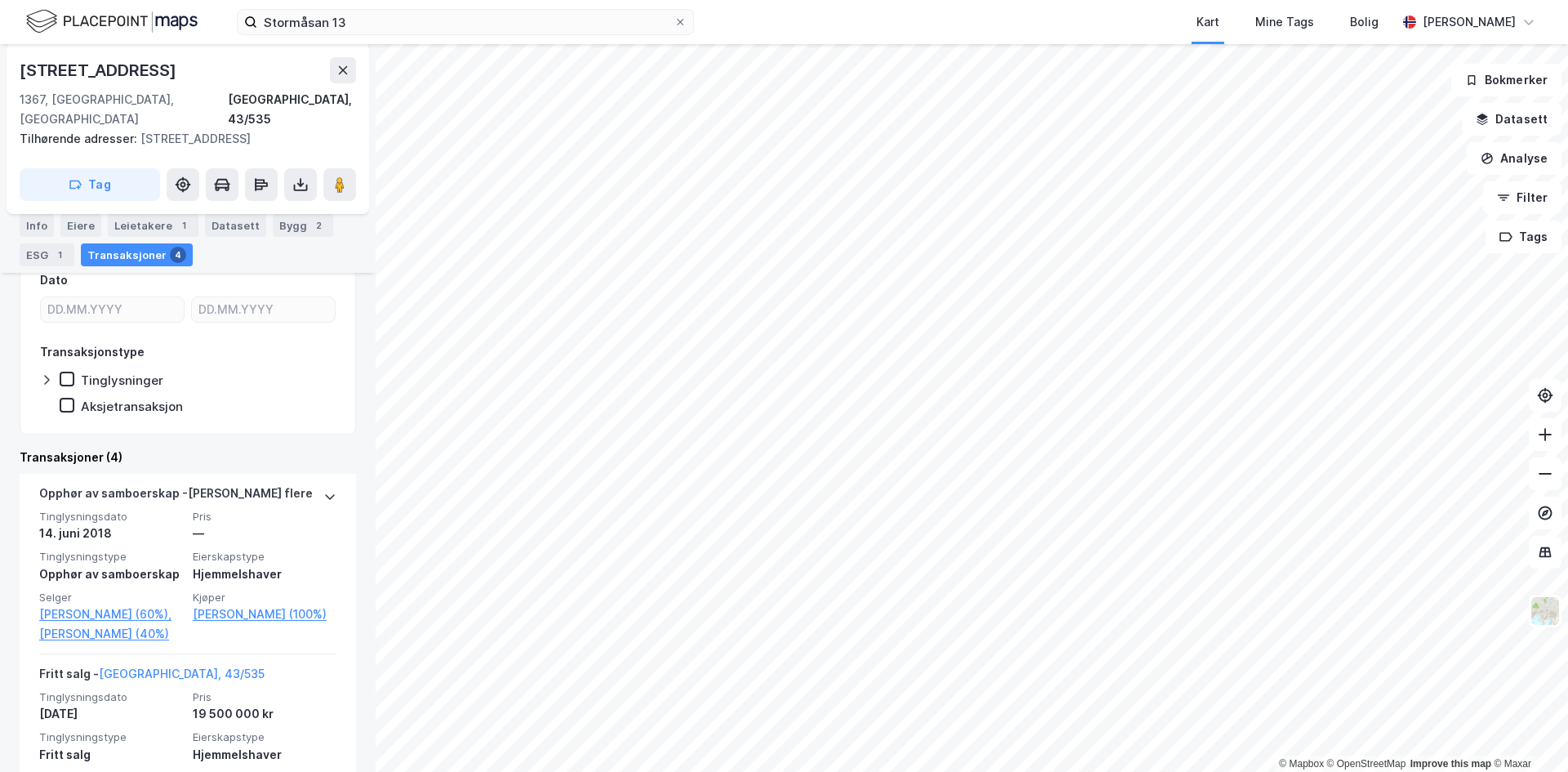
scroll to position [245, 0]
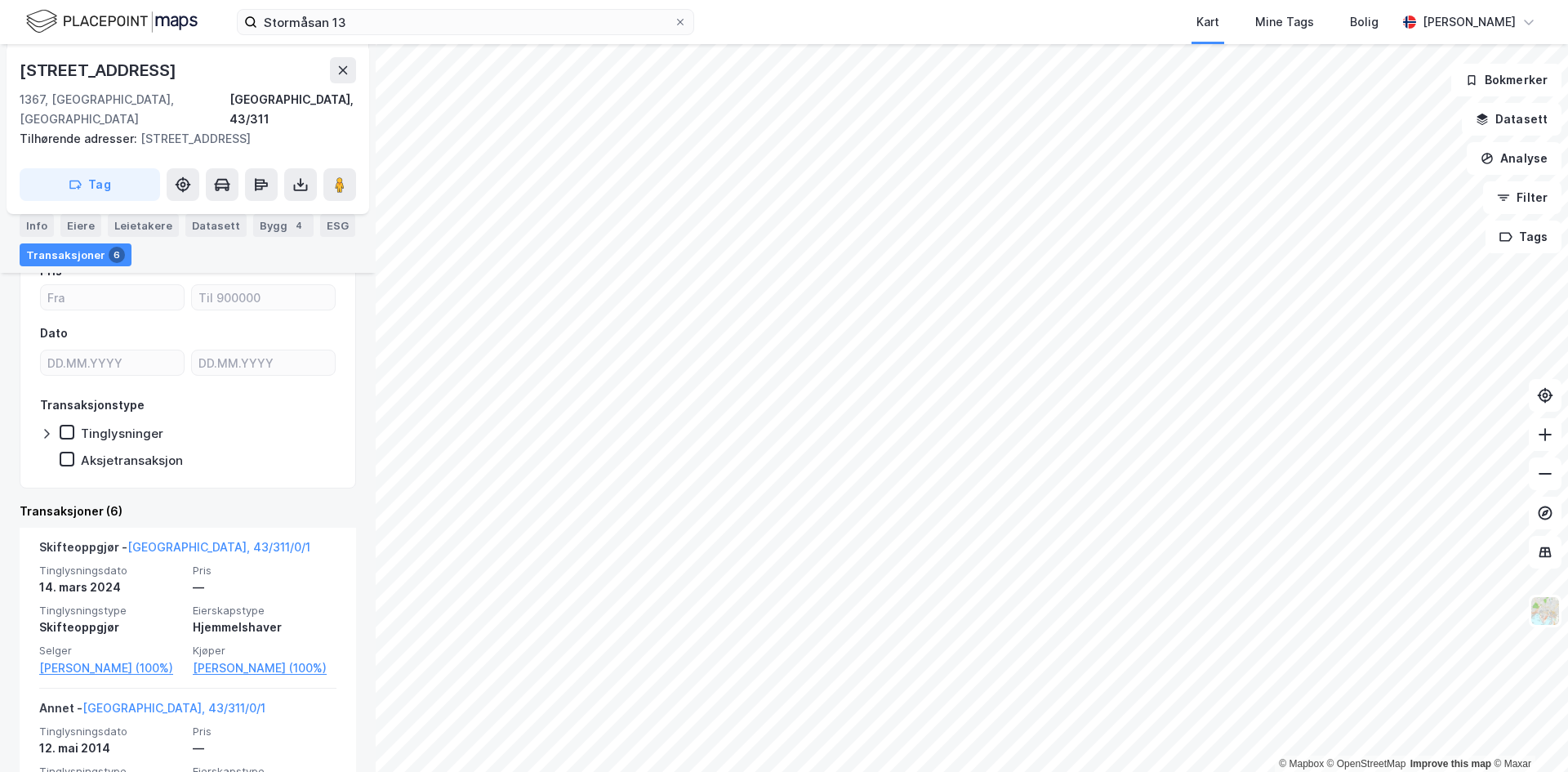
scroll to position [249, 0]
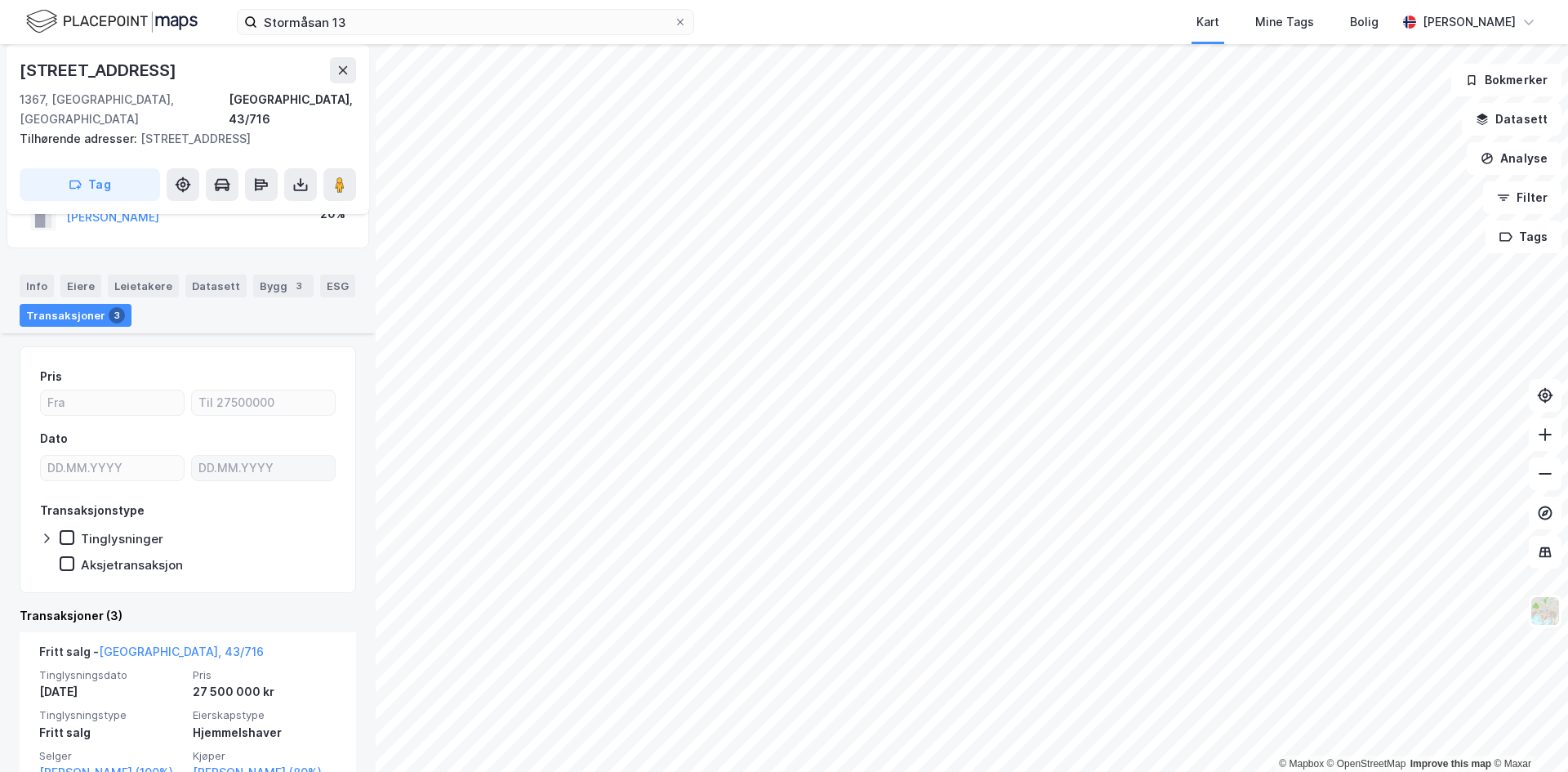
scroll to position [245, 0]
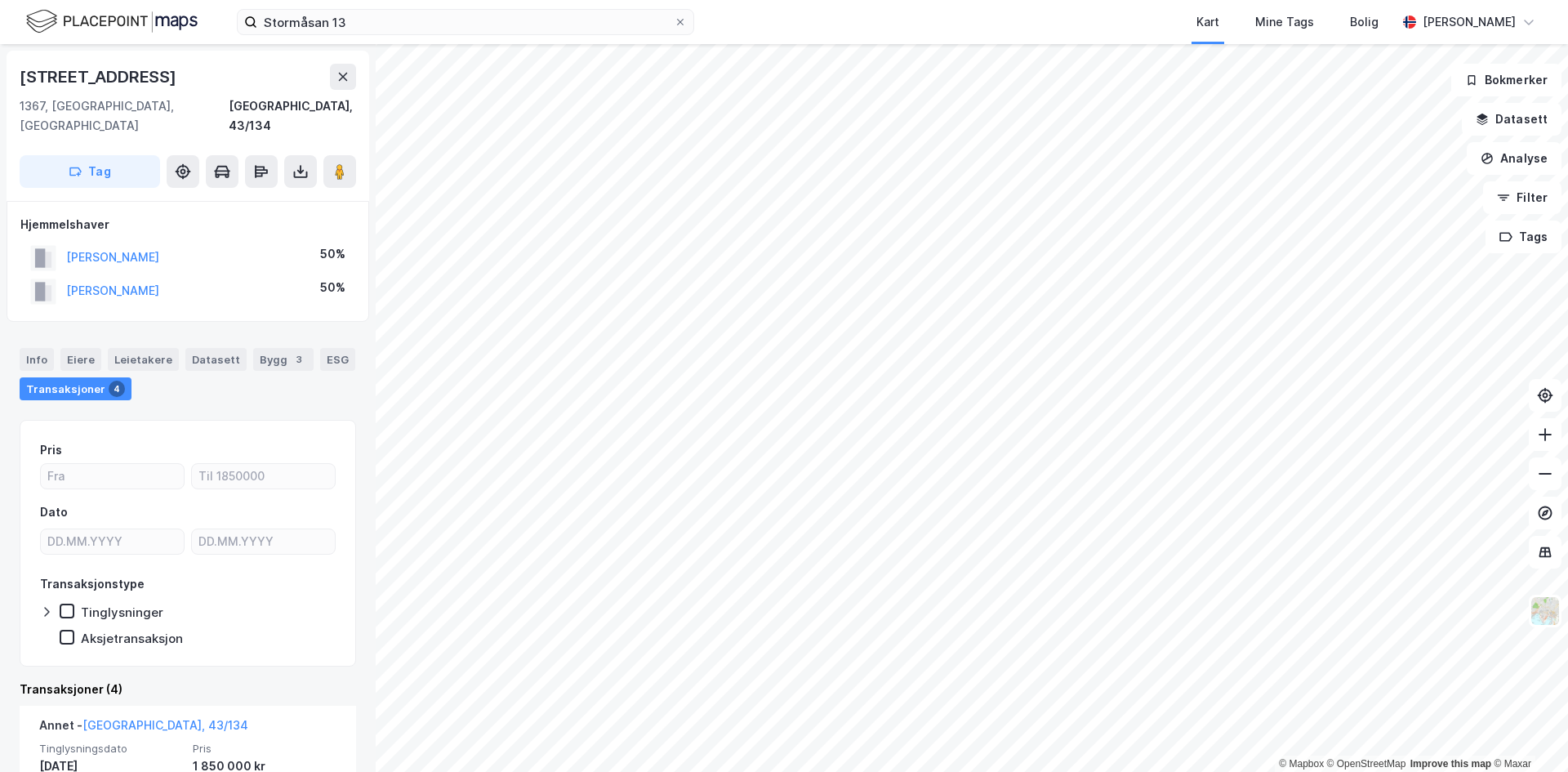
scroll to position [163, 0]
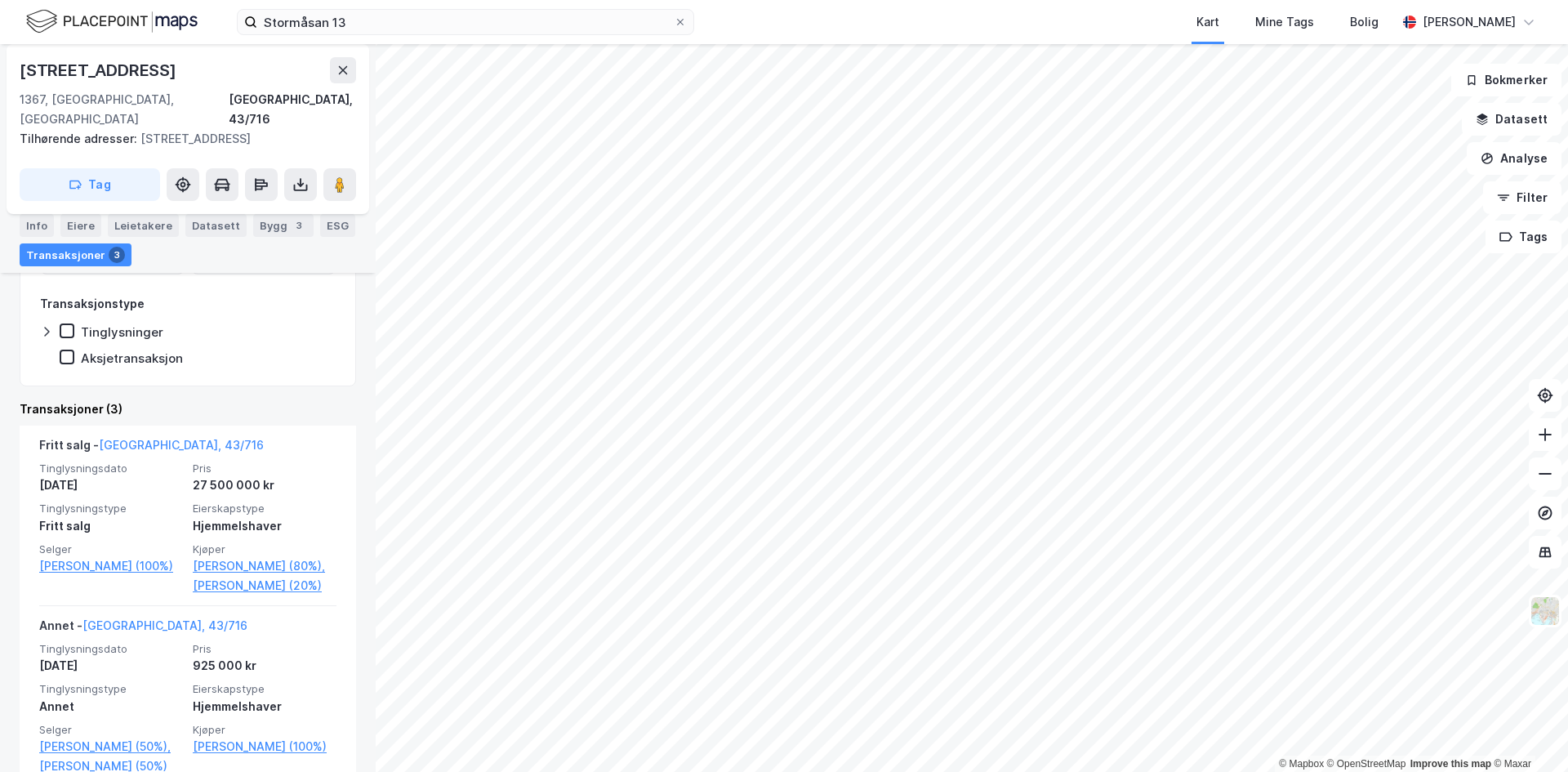
scroll to position [327, 0]
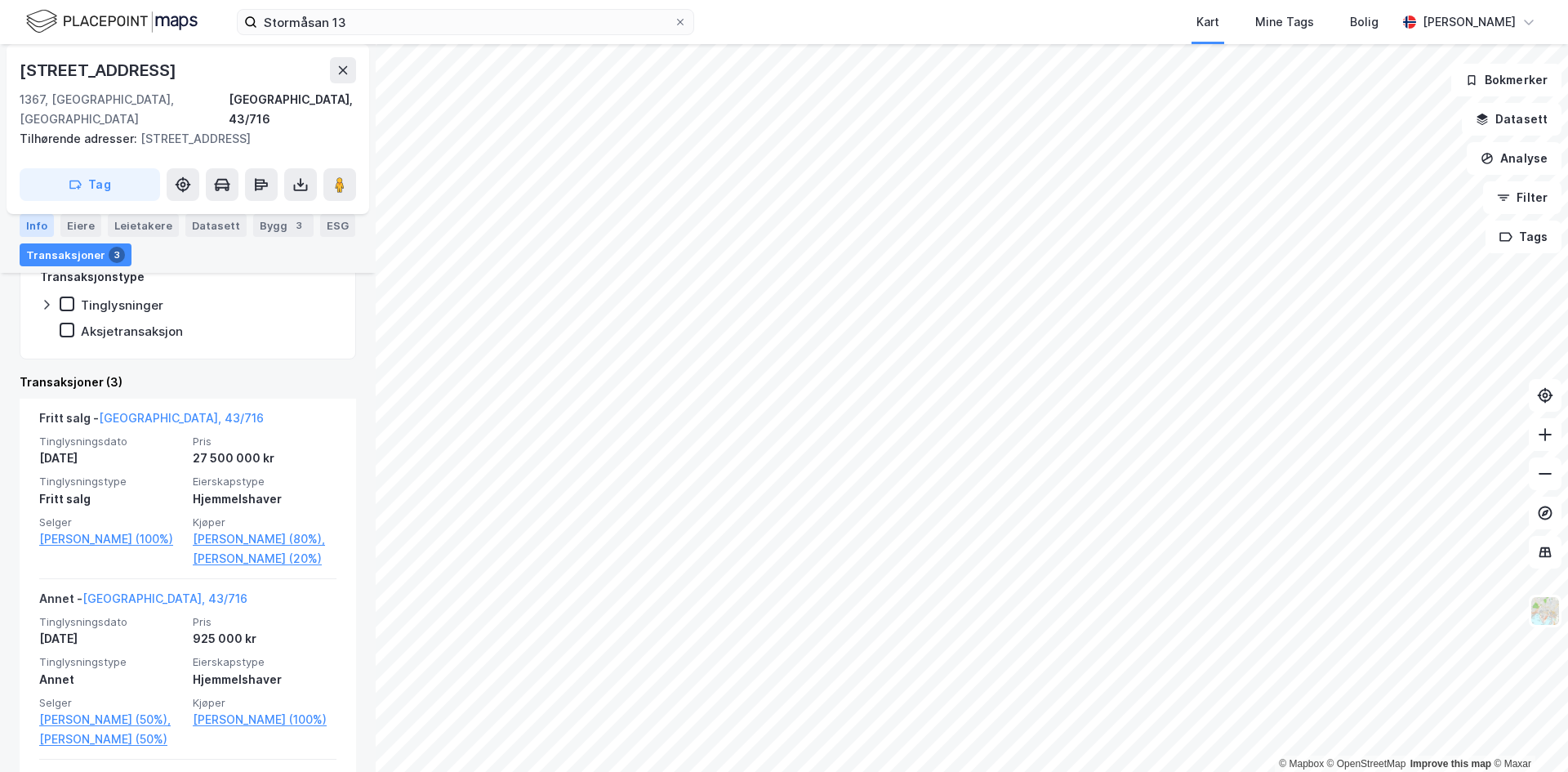
click at [20, 226] on div "Info" at bounding box center [37, 226] width 35 height 23
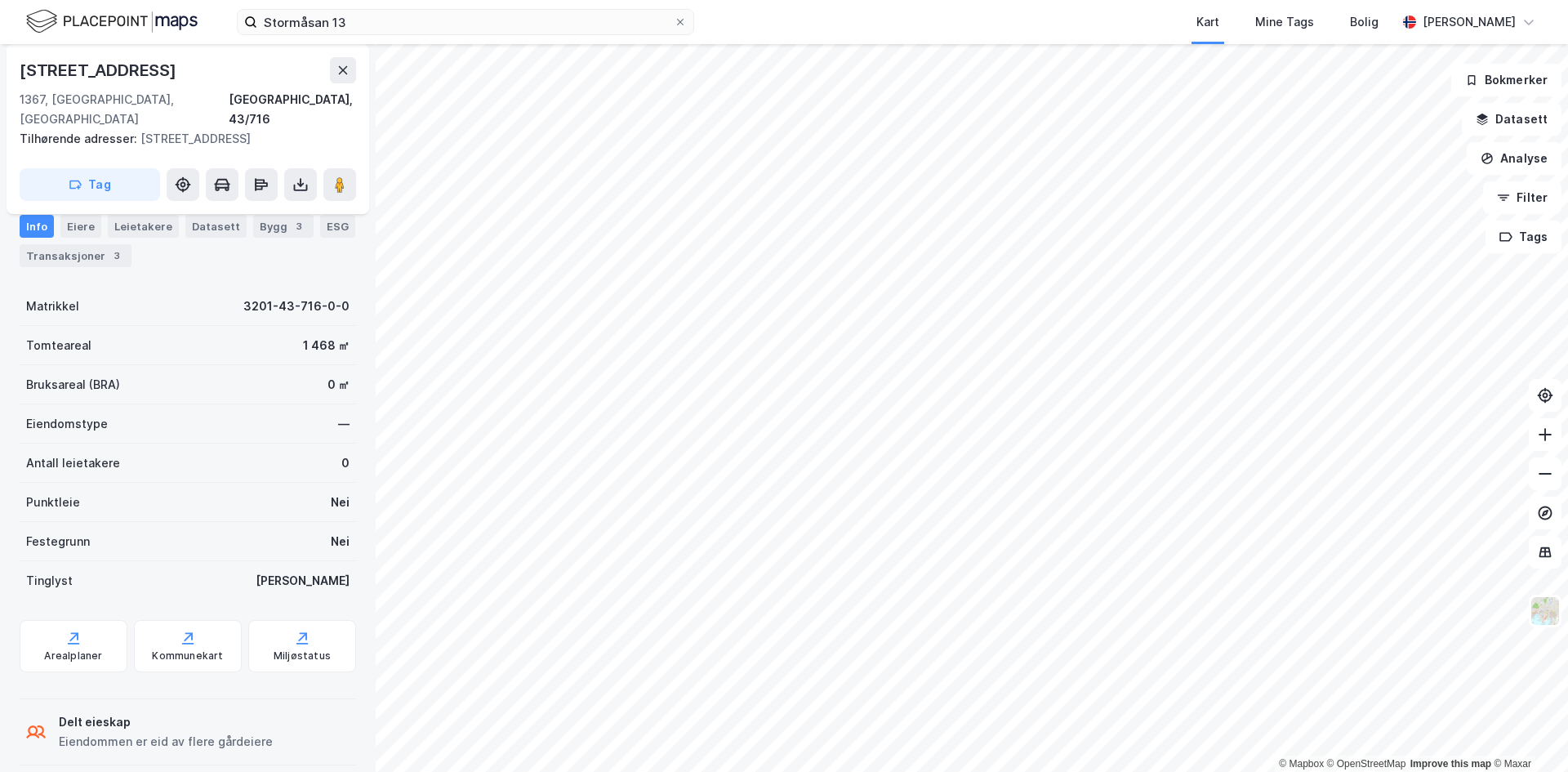
scroll to position [71, 0]
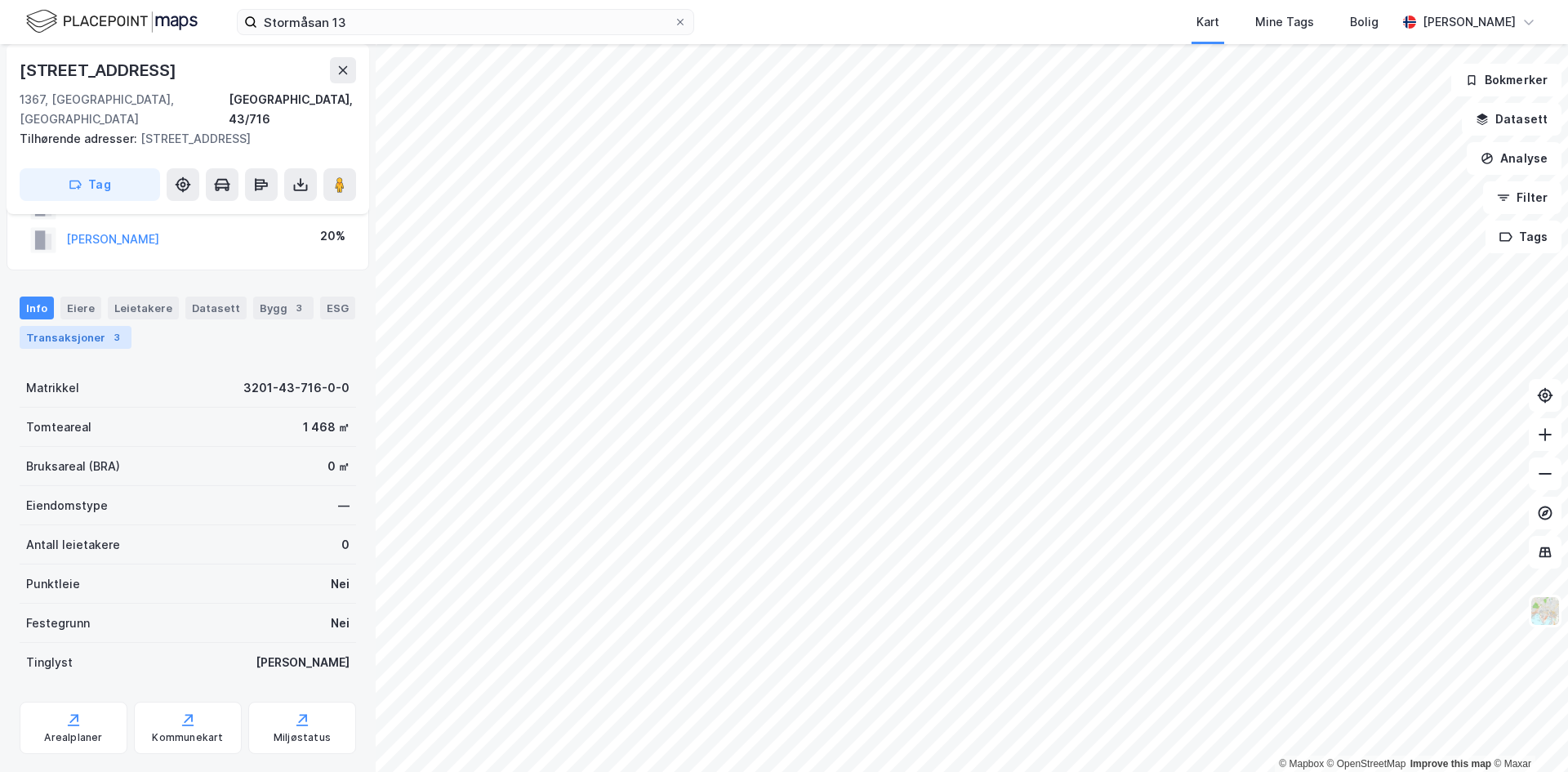
click at [90, 326] on div "Transaksjoner 3" at bounding box center [75, 337] width 112 height 23
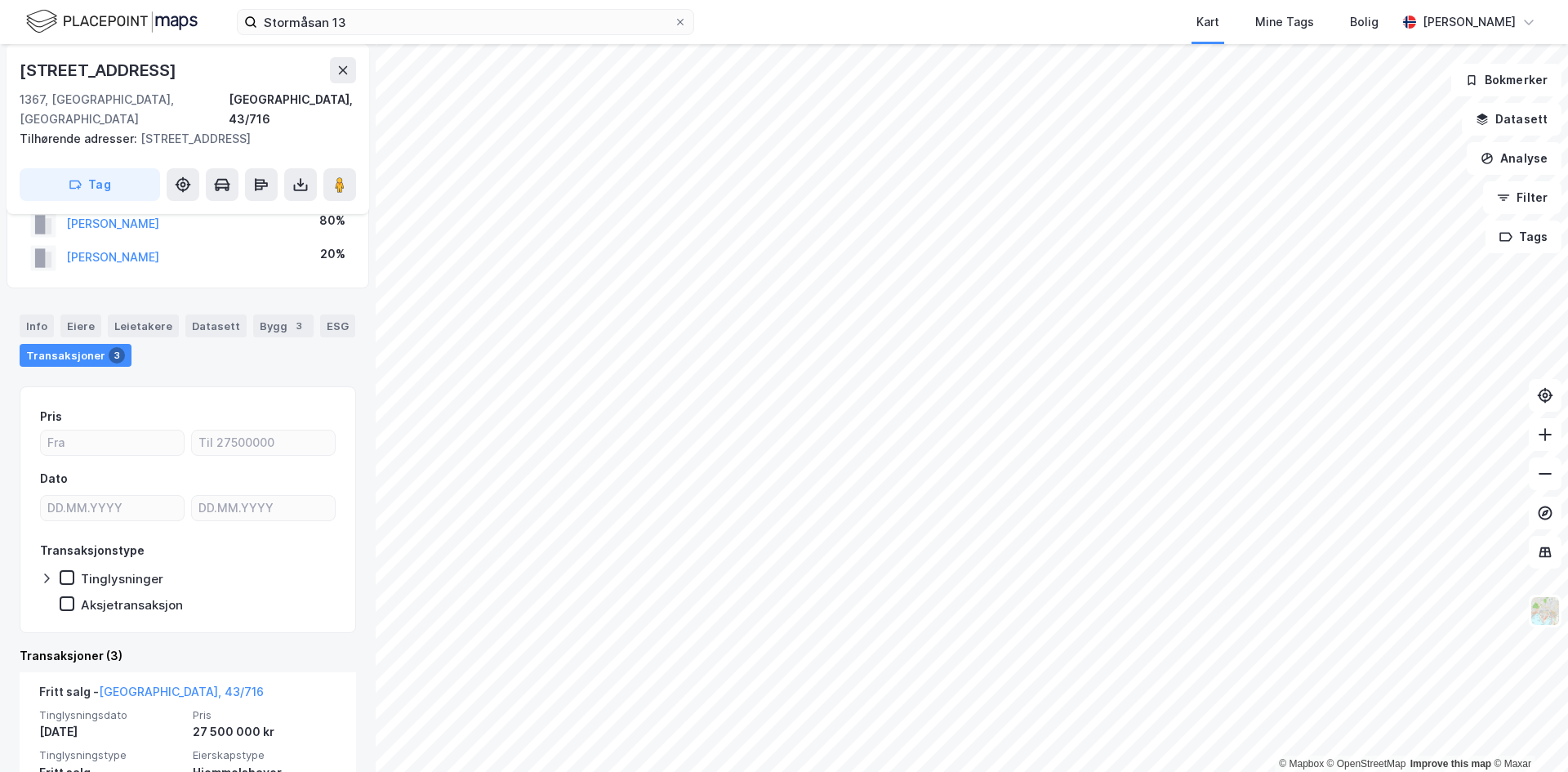
scroll to position [82, 0]
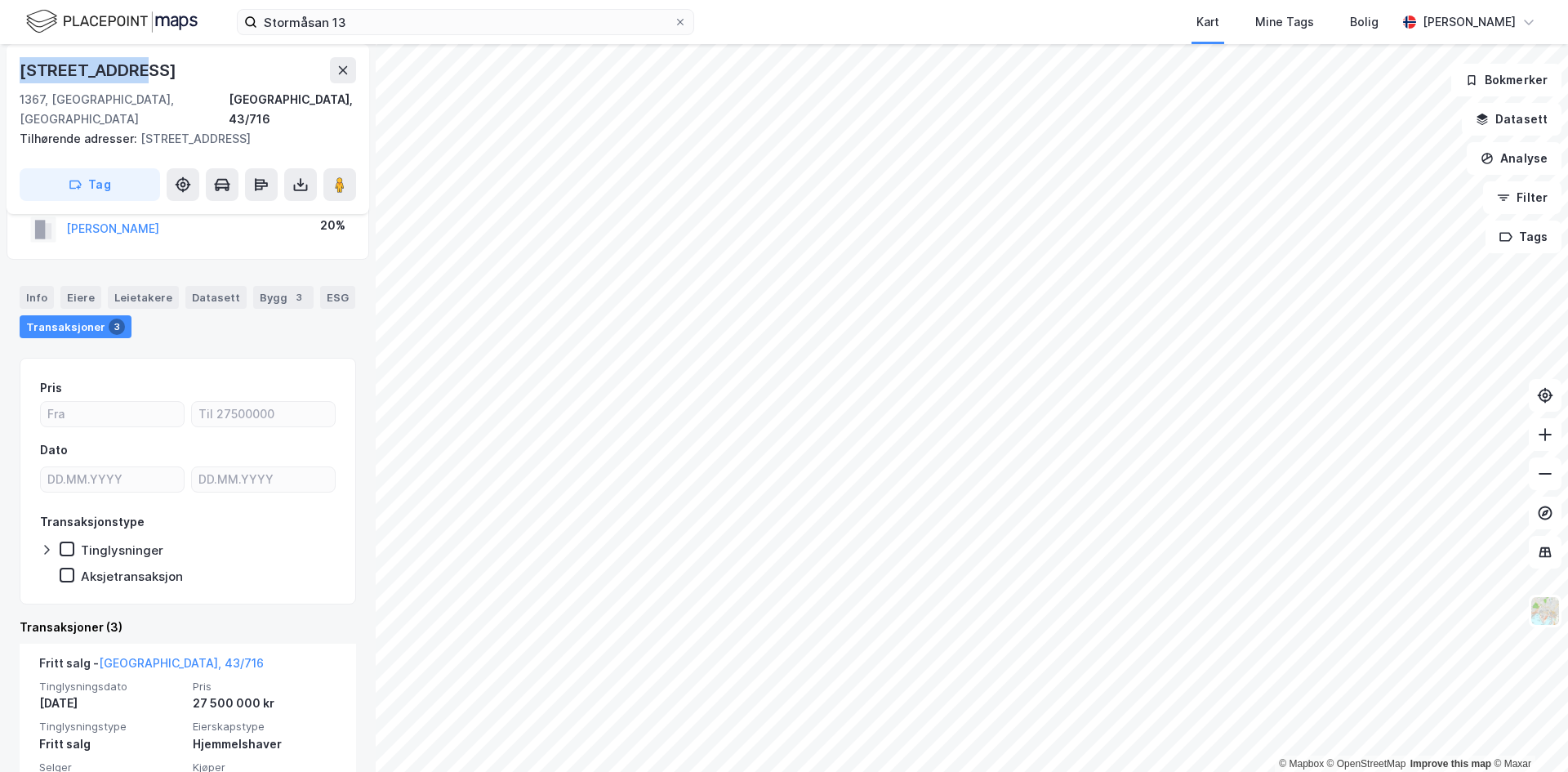
drag, startPoint x: 137, startPoint y: 68, endPoint x: 18, endPoint y: 68, distance: 119.0
click at [18, 68] on div "[STREET_ADDRESS] Tilhørende adresser: [STREET_ADDRESS] Tag" at bounding box center [187, 129] width 362 height 170
copy div "[STREET_ADDRESS]"
click at [43, 286] on div "Info" at bounding box center [37, 297] width 35 height 23
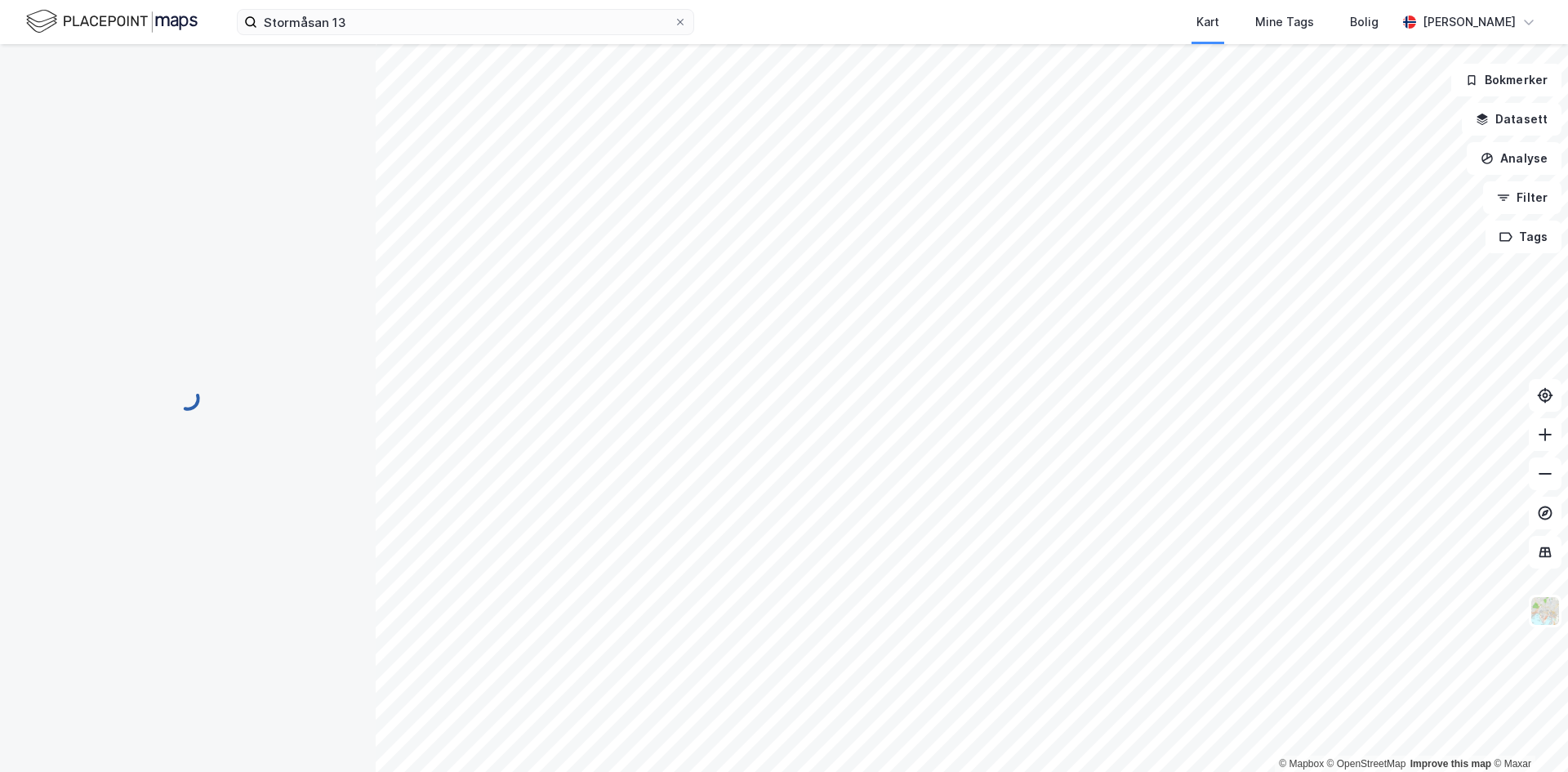
scroll to position [82, 0]
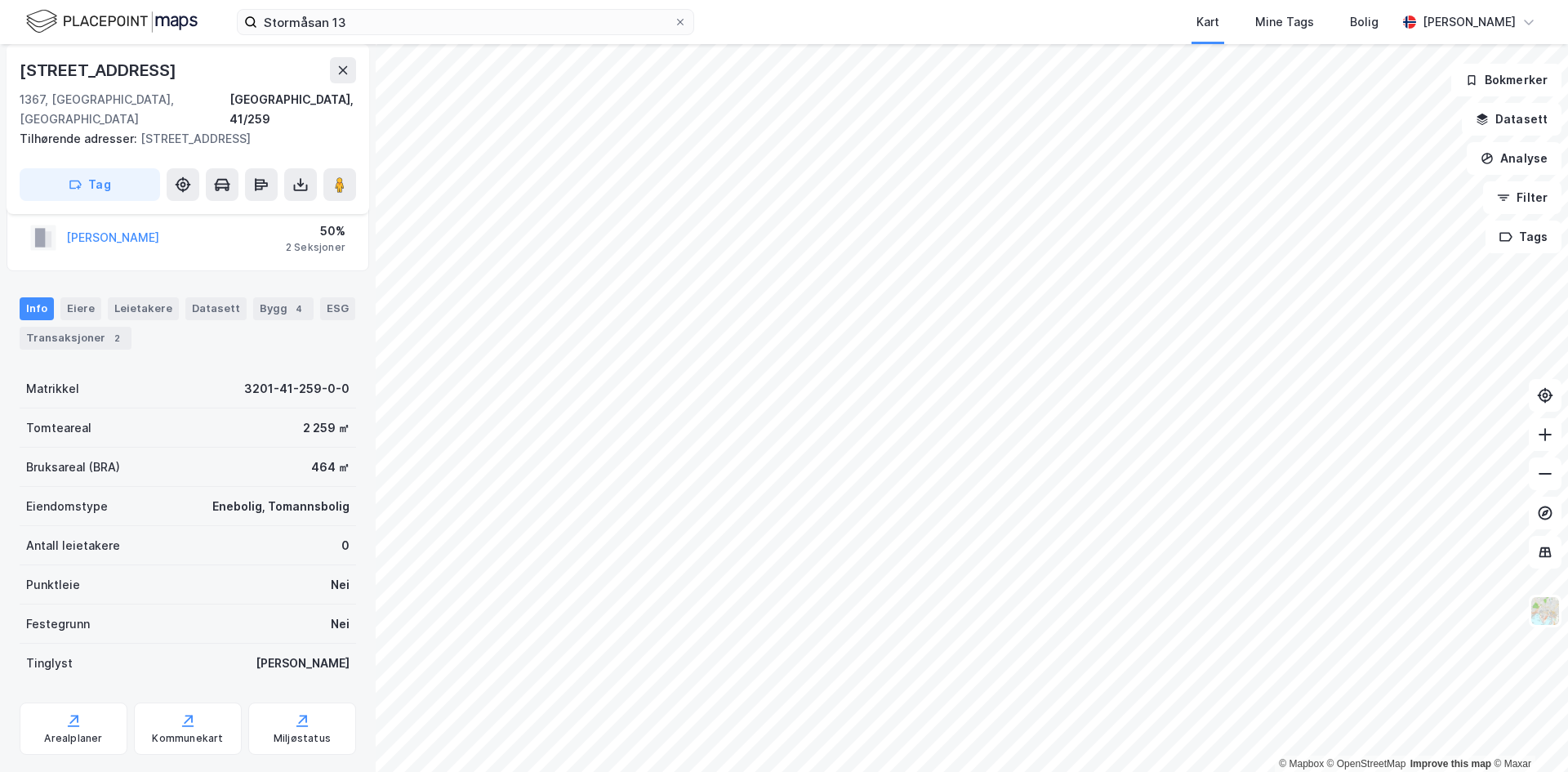
scroll to position [82, 0]
click at [91, 327] on div "Transaksjoner 2" at bounding box center [75, 338] width 112 height 23
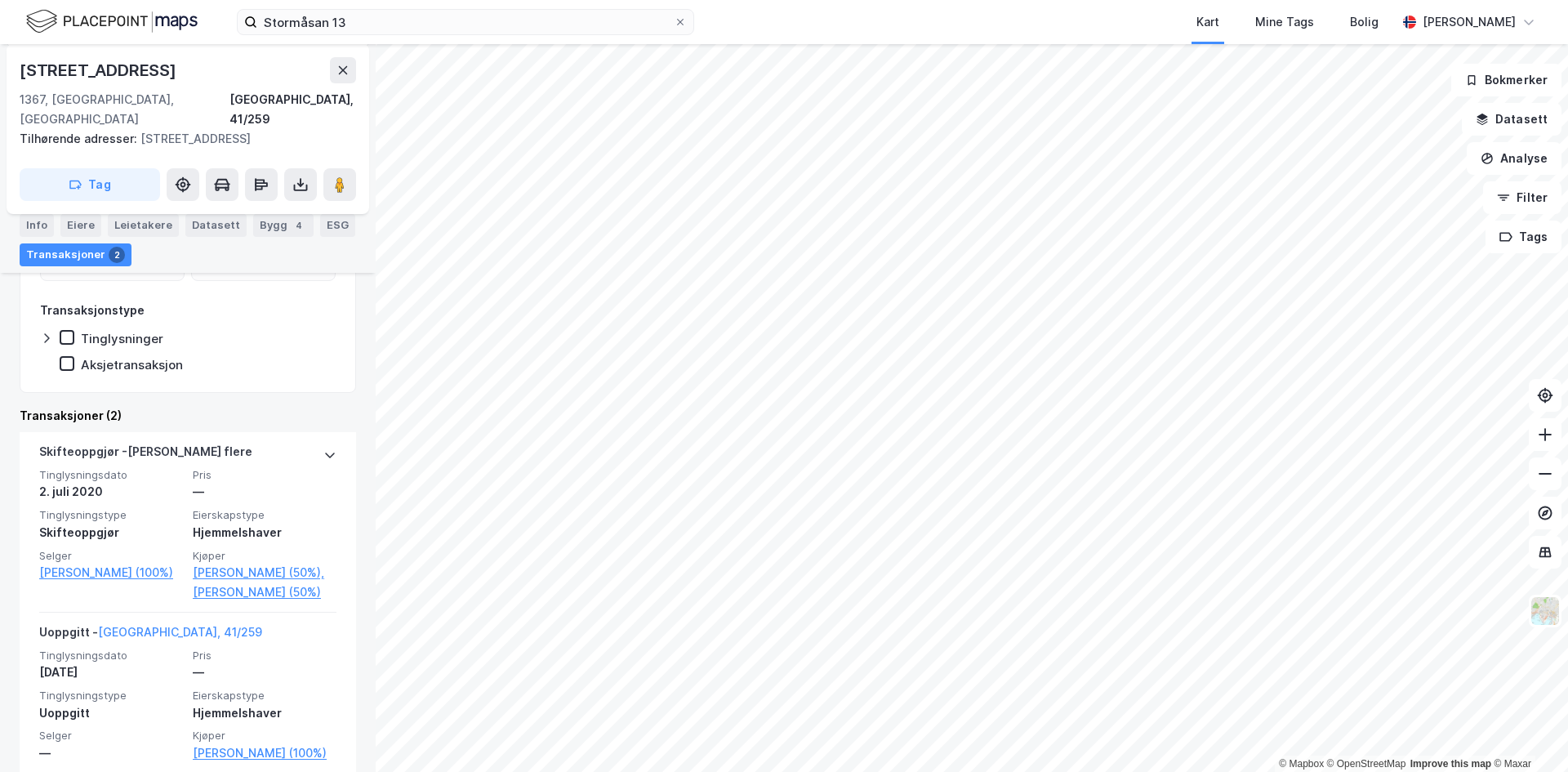
scroll to position [306, 0]
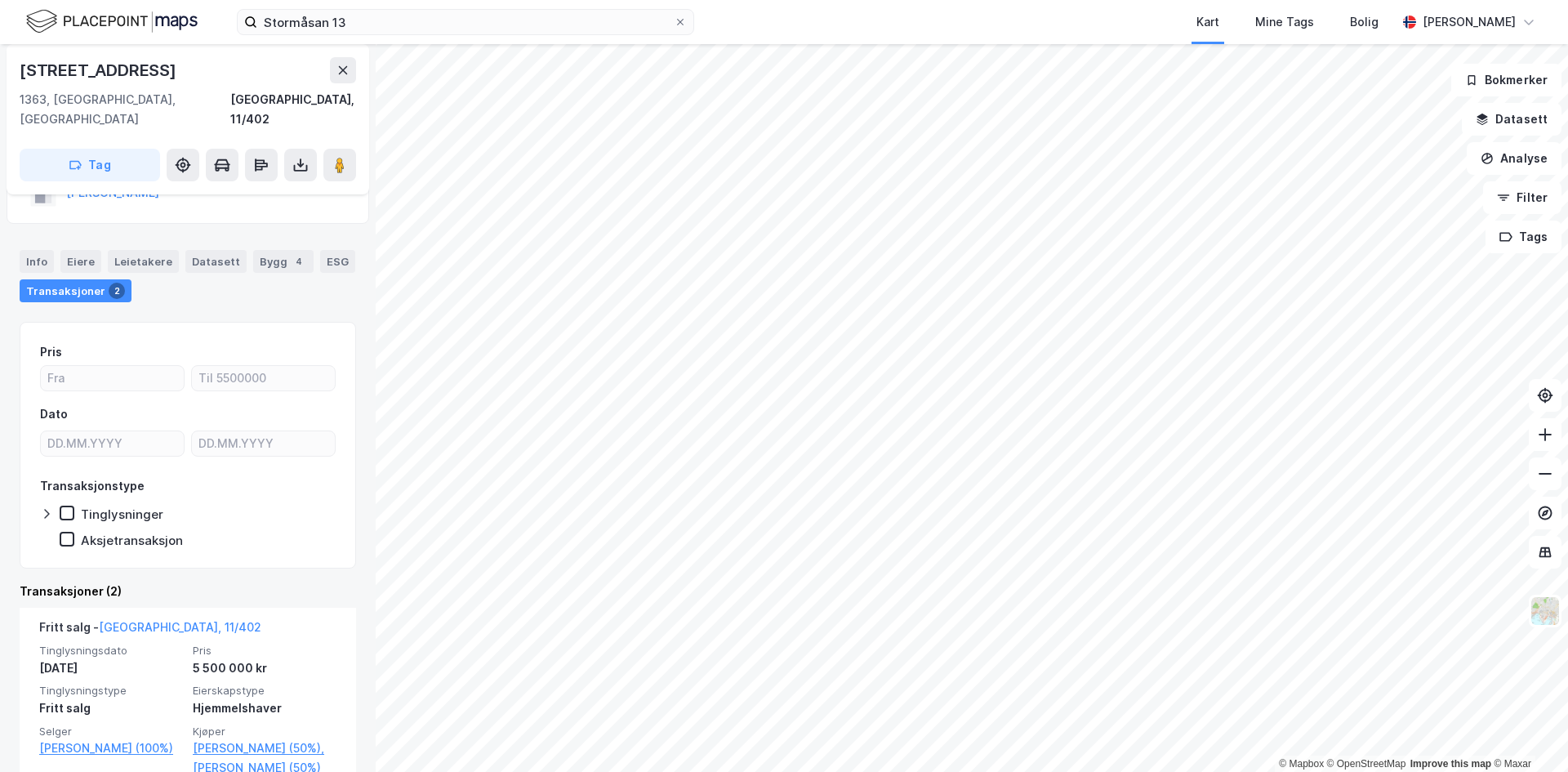
scroll to position [313, 0]
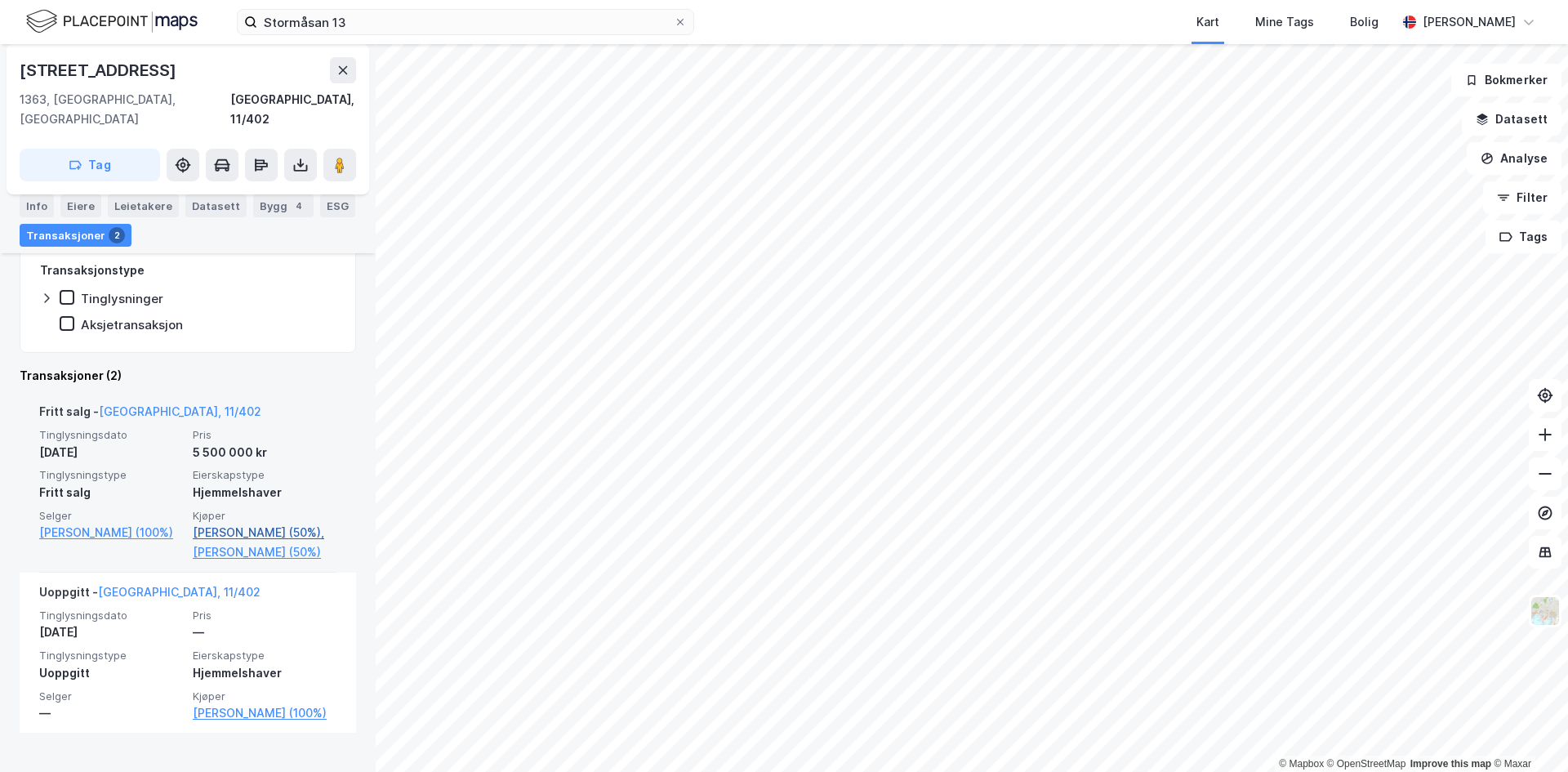
click at [214, 523] on link "[PERSON_NAME] (50%)," at bounding box center [264, 533] width 144 height 19
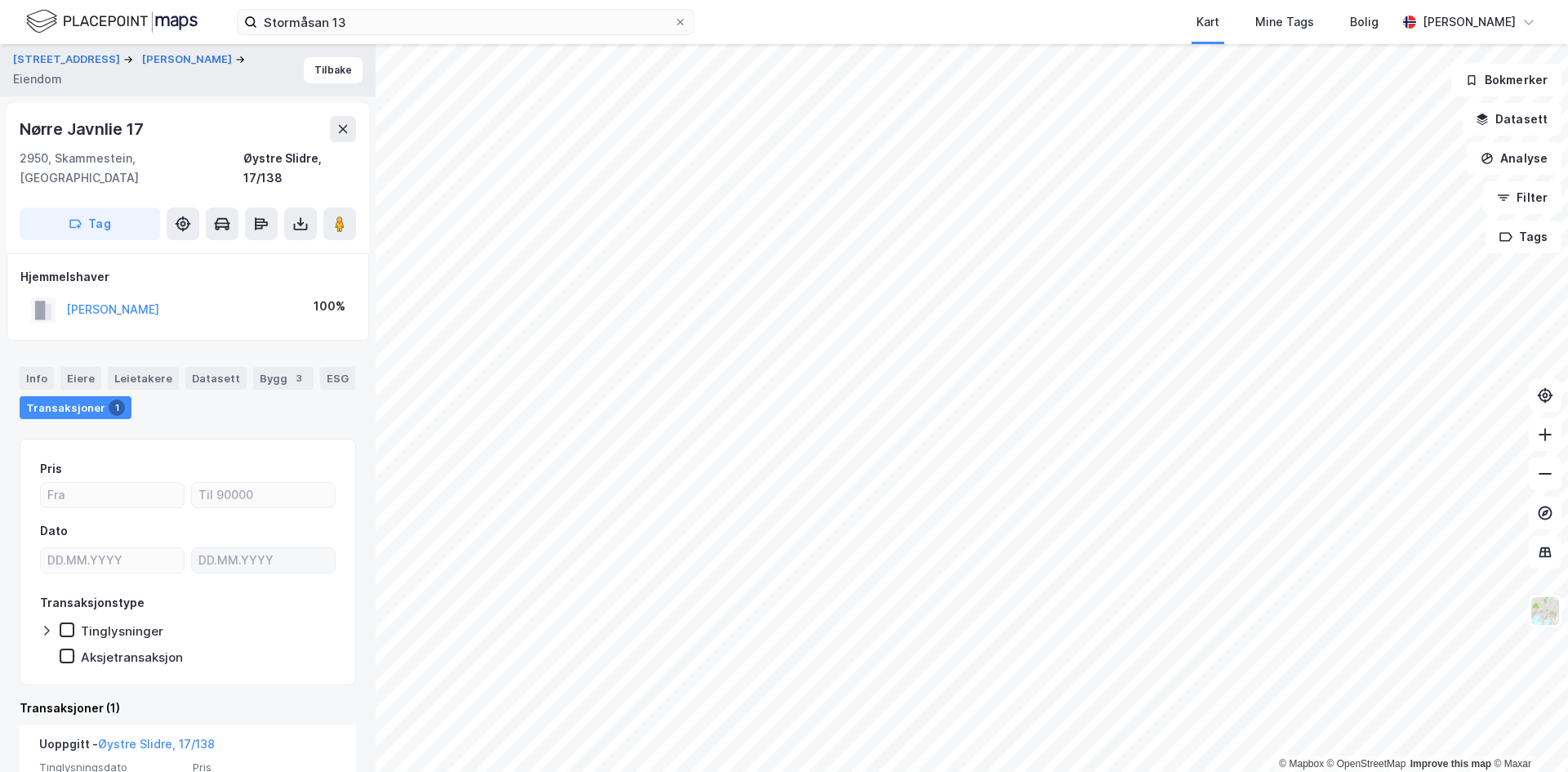
scroll to position [133, 0]
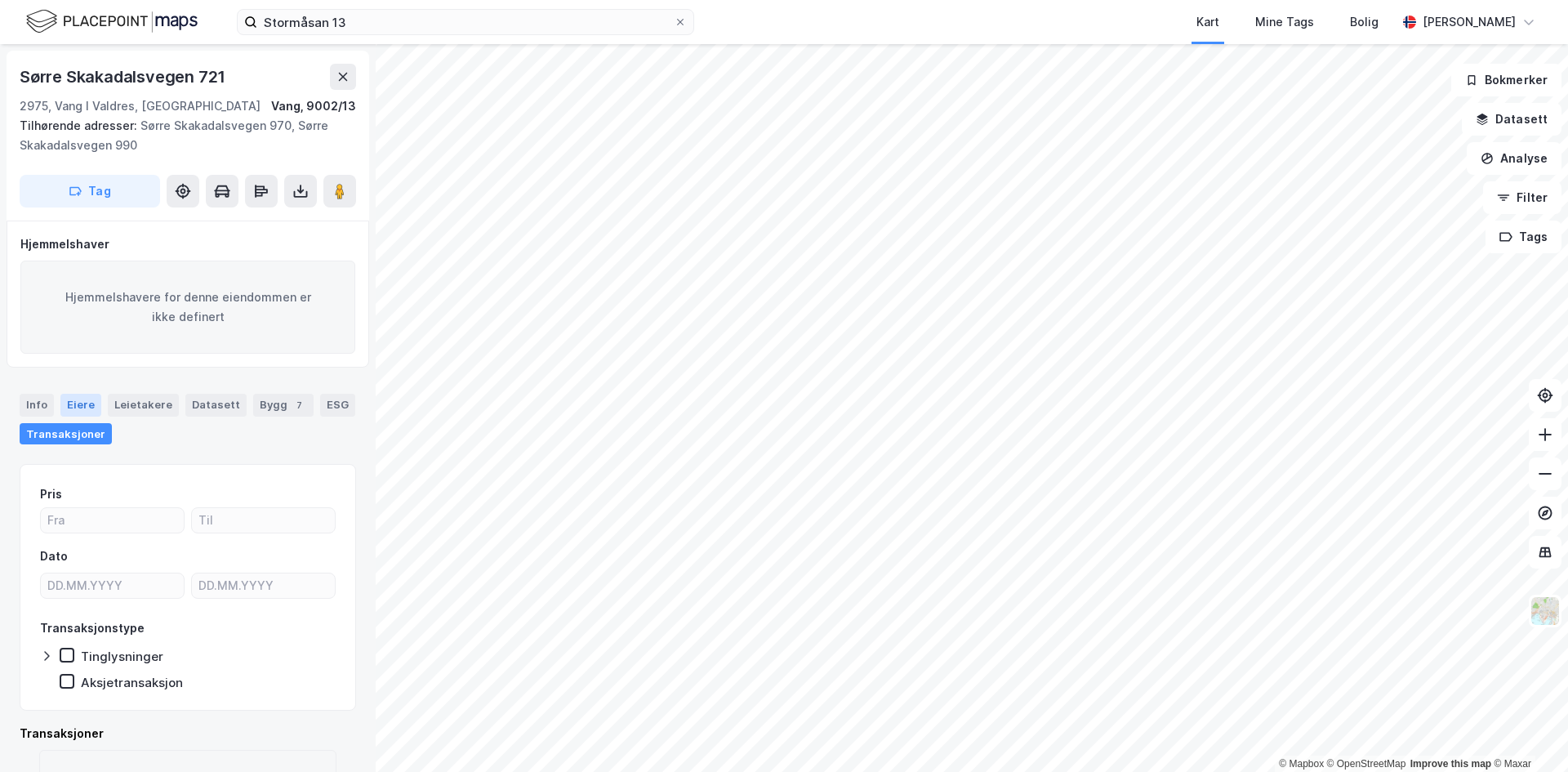
click at [66, 405] on div "Eiere" at bounding box center [81, 405] width 40 height 23
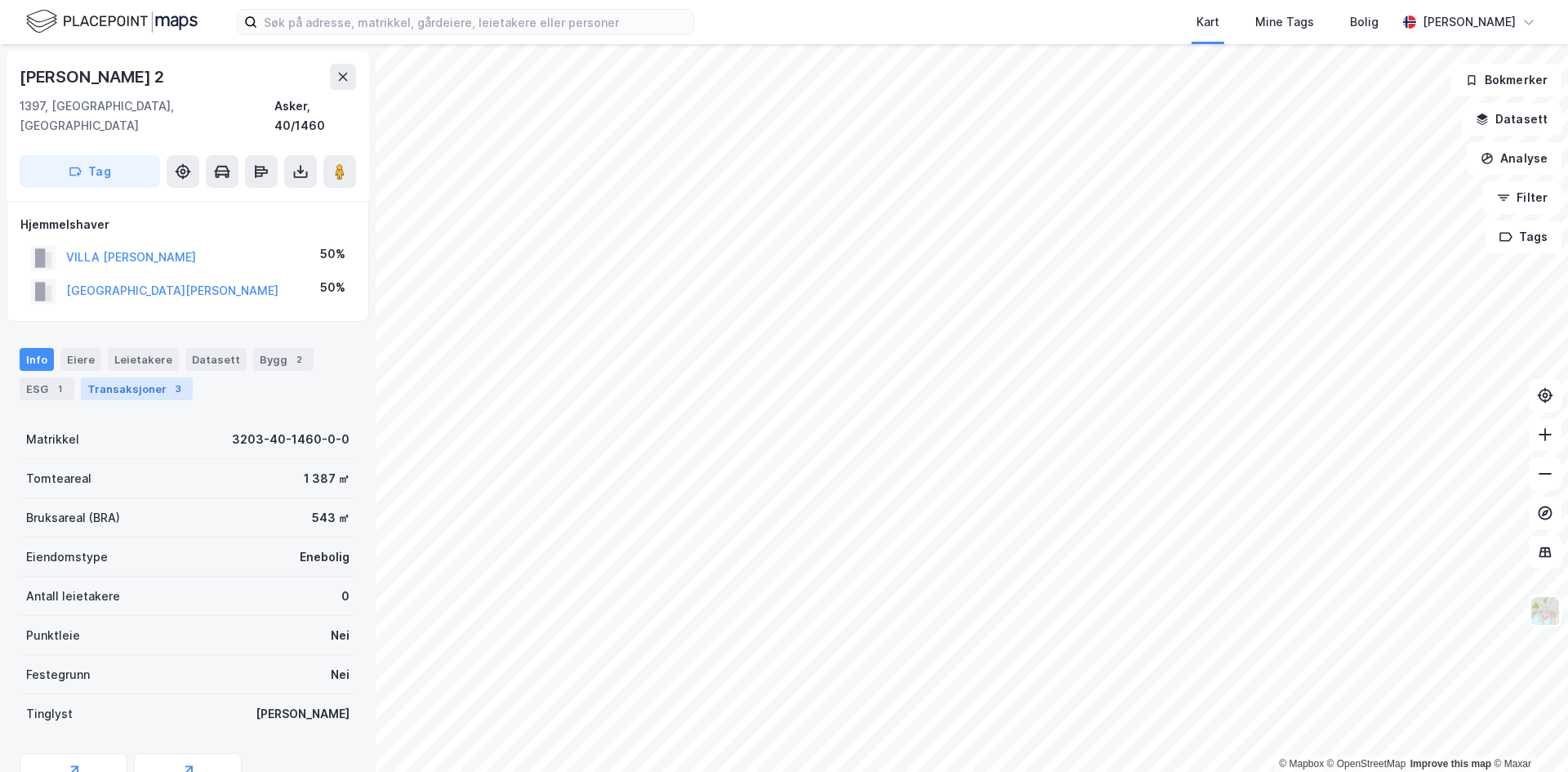
click at [137, 377] on div "Transaksjoner 3" at bounding box center [137, 388] width 112 height 23
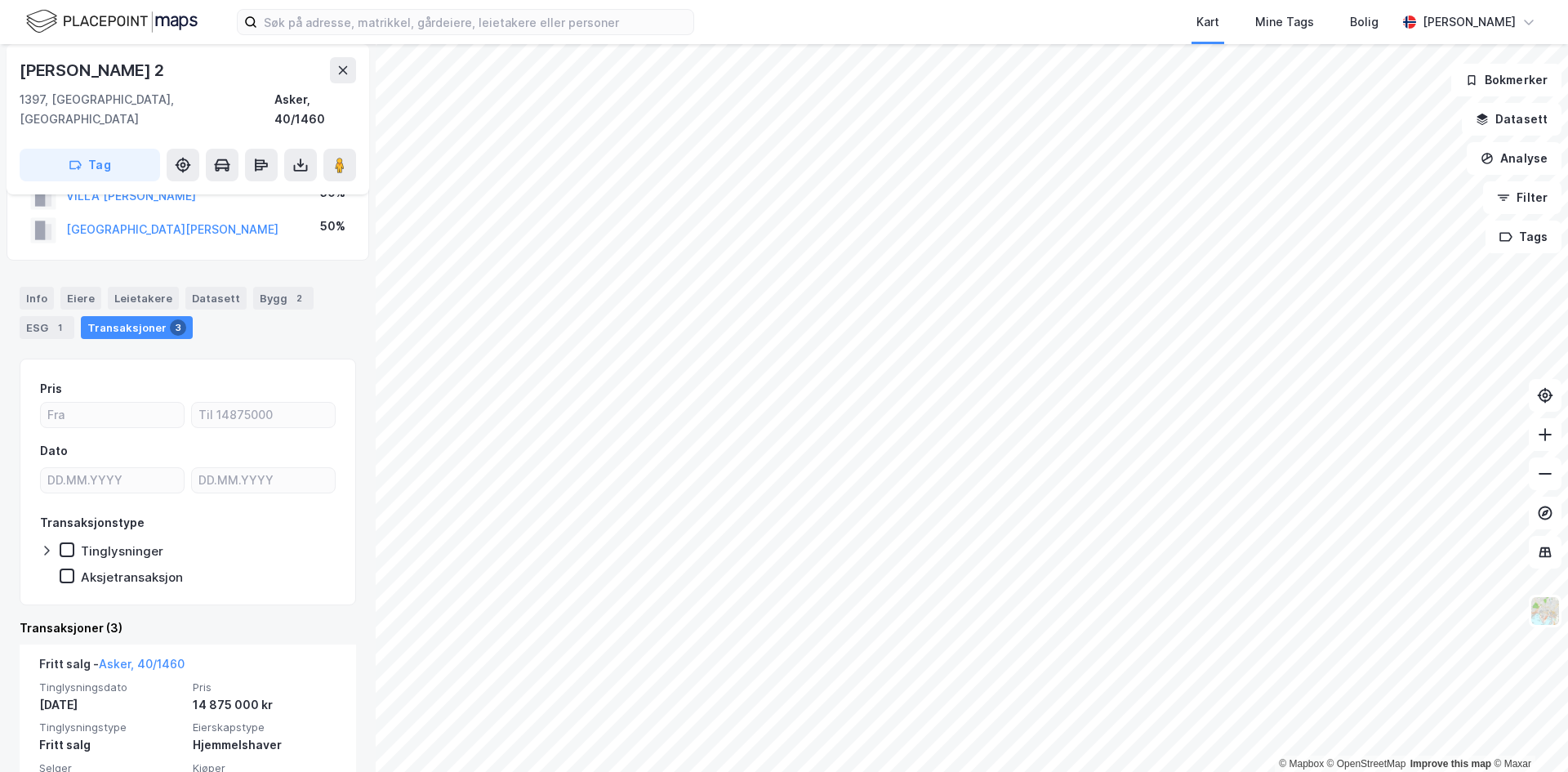
scroll to position [163, 0]
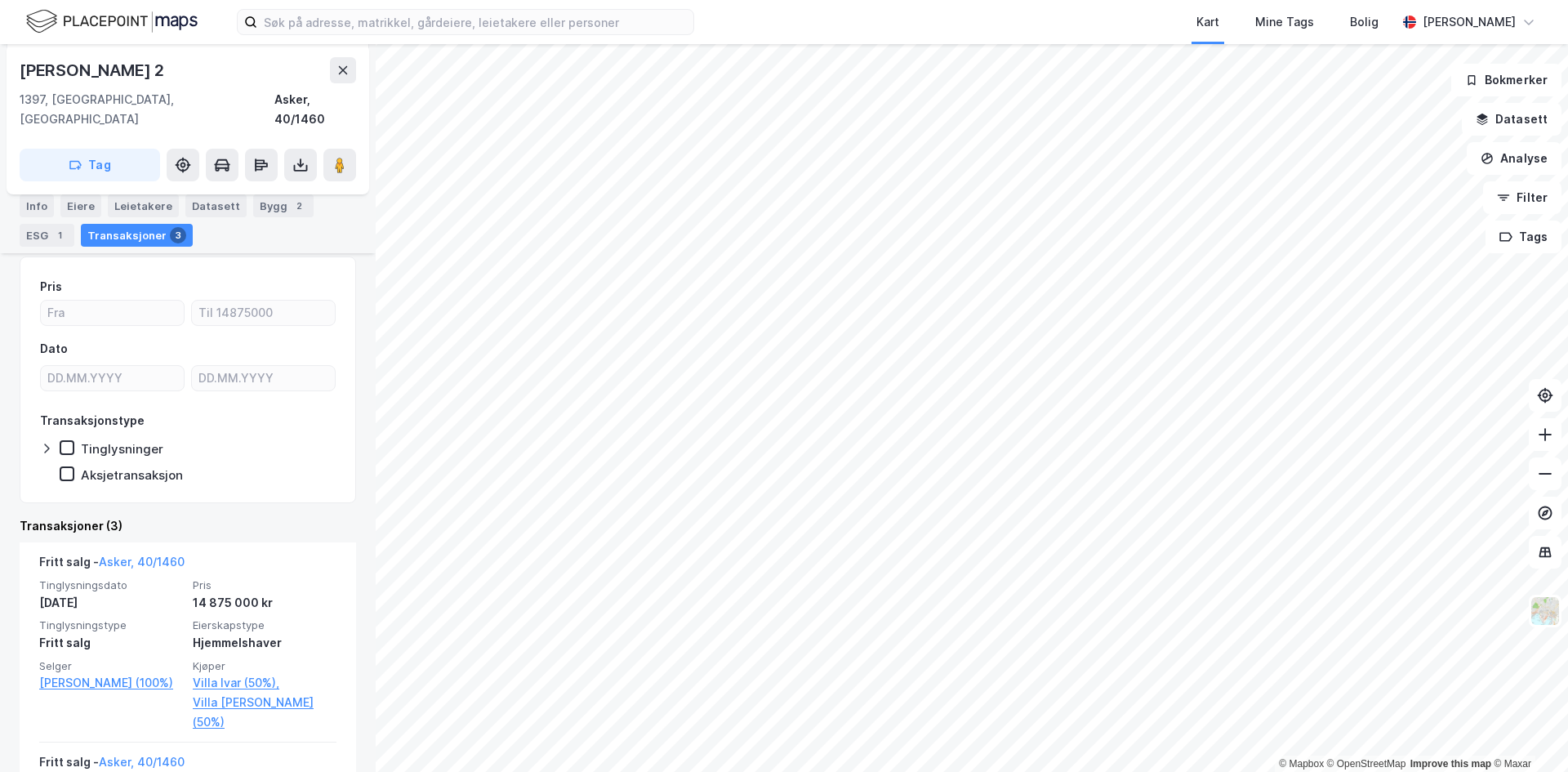
drag, startPoint x: 162, startPoint y: 71, endPoint x: 35, endPoint y: 71, distance: 127.0
click at [35, 71] on div "Nordre Øverberg 2" at bounding box center [93, 69] width 148 height 26
drag, startPoint x: 17, startPoint y: 69, endPoint x: 176, endPoint y: 71, distance: 159.0
click at [176, 71] on div "Nordre Øverberg 2 1397, Nesøya, Akershus Asker, 40/1460 Tag" at bounding box center [187, 119] width 362 height 150
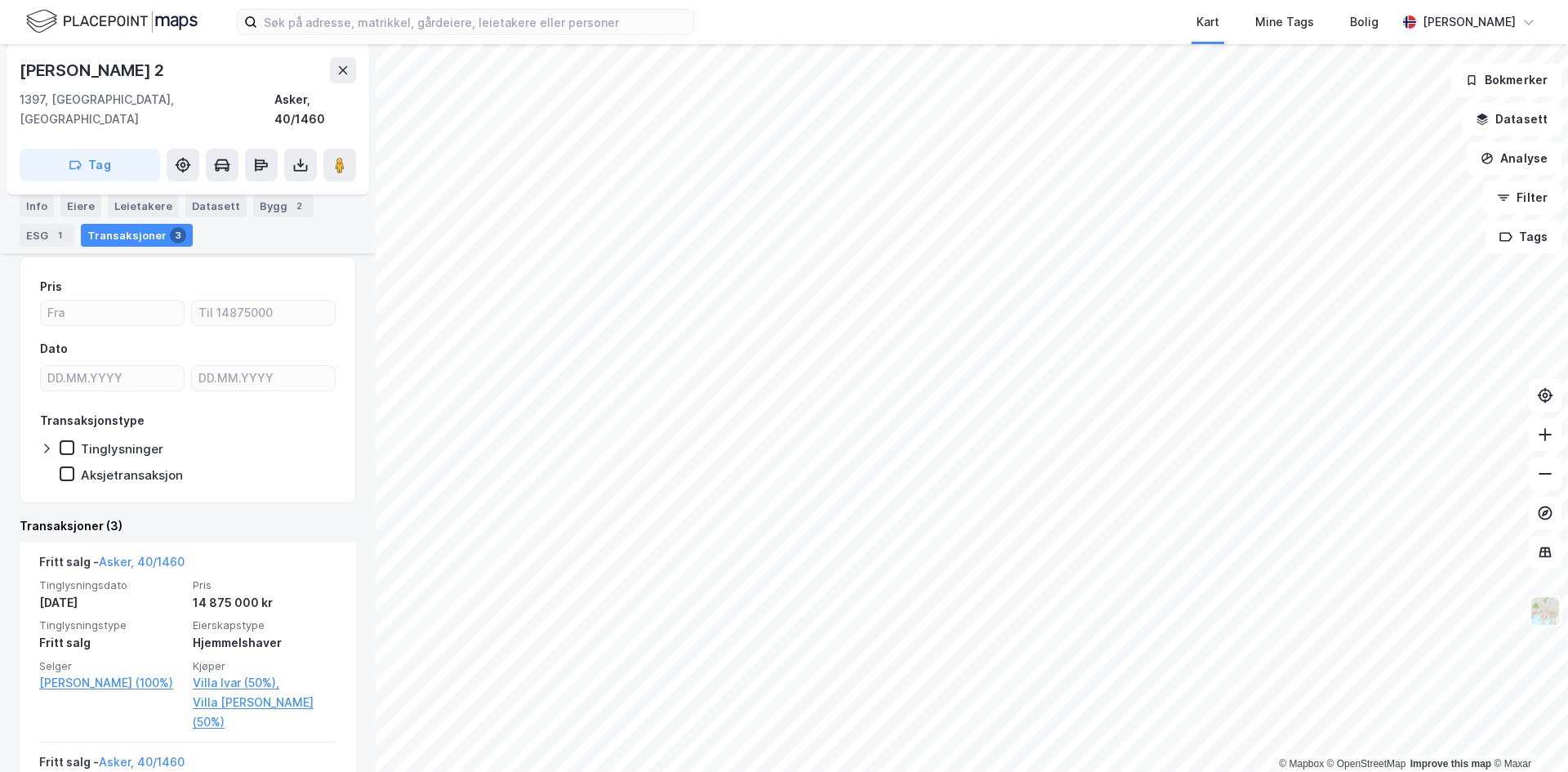
copy div "Nordre Øverberg 2"
click at [36, 207] on div "Info" at bounding box center [37, 206] width 35 height 23
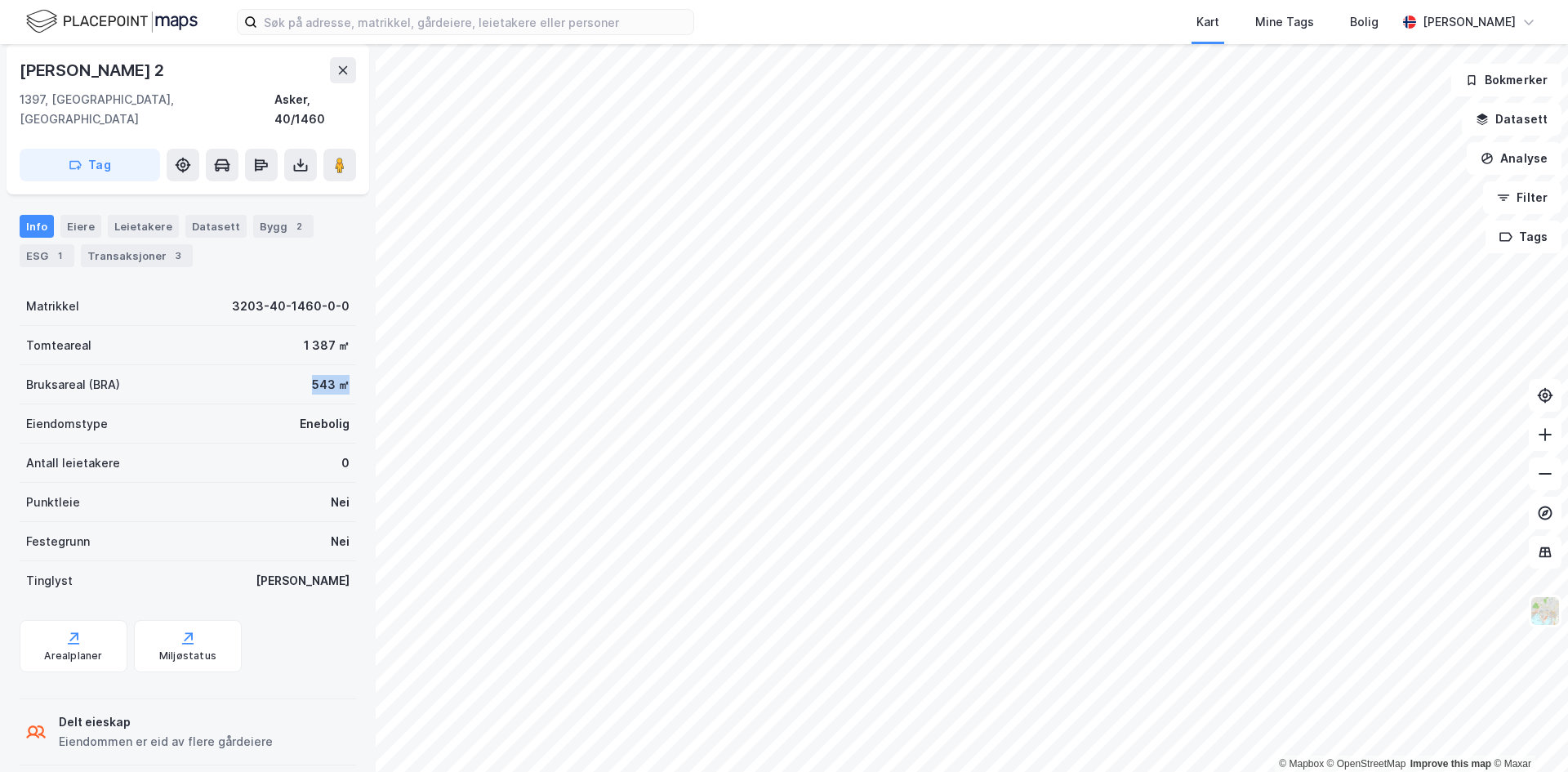
drag, startPoint x: 296, startPoint y: 365, endPoint x: 349, endPoint y: 365, distance: 53.0
click at [349, 365] on div "Nordre Øverberg 2 1397, Nesøya, Akershus Asker, 40/1460 Tag Hjemmelshaver VILLA…" at bounding box center [187, 408] width 376 height 728
